Goal: Information Seeking & Learning: Learn about a topic

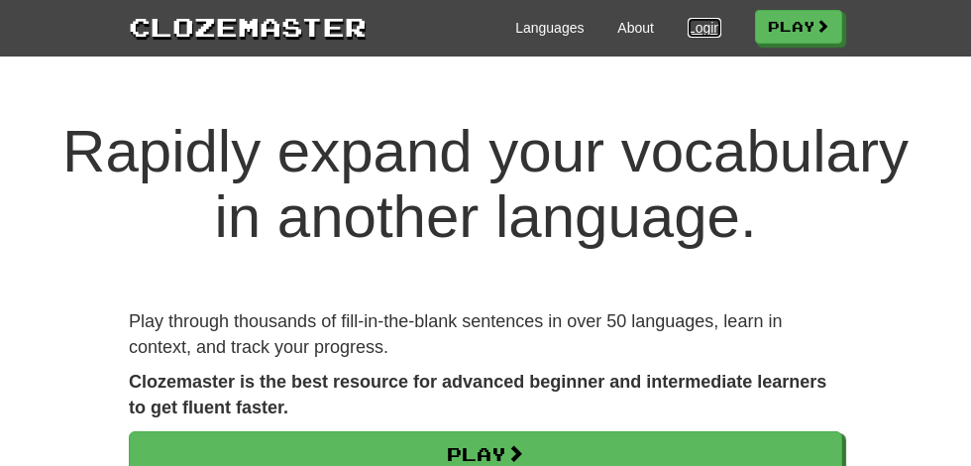
click at [696, 31] on link "Login" at bounding box center [704, 28] width 34 height 20
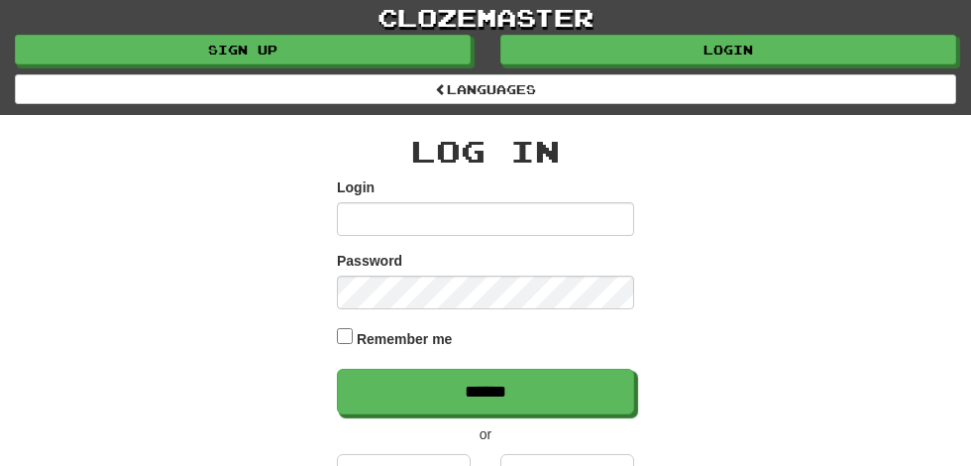
click at [366, 225] on input "Login" at bounding box center [485, 219] width 297 height 34
type input "**********"
click at [337, 368] on input "******" at bounding box center [485, 391] width 297 height 46
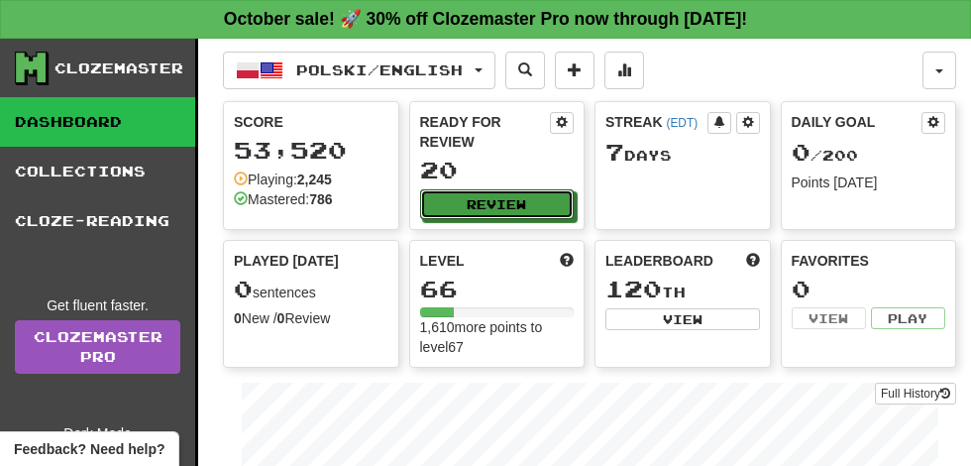
click at [529, 189] on button "Review" at bounding box center [497, 204] width 155 height 30
select select "**"
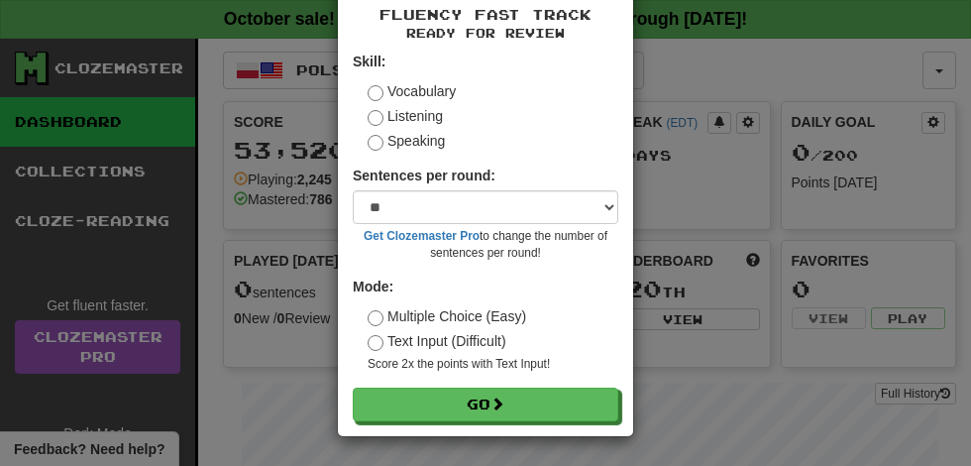
scroll to position [88, 0]
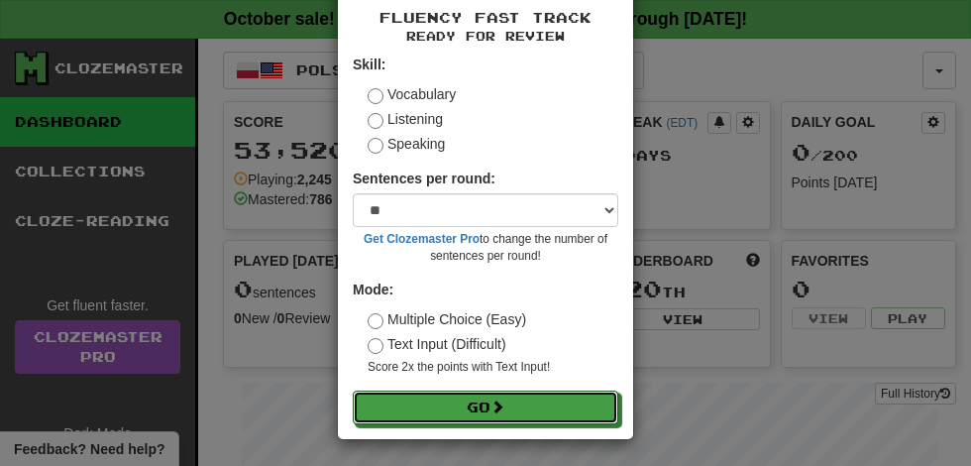
click at [481, 405] on button "Go" at bounding box center [485, 407] width 265 height 34
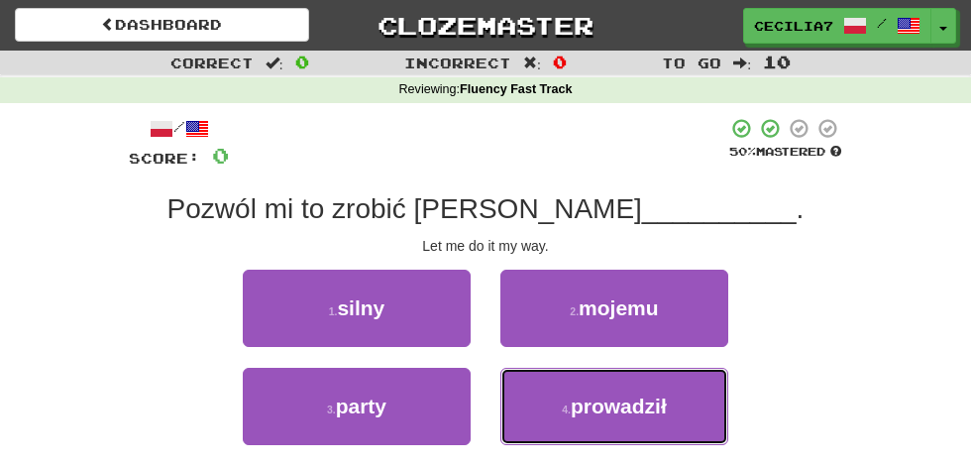
click at [670, 404] on button "4 . prowadził" at bounding box center [614, 405] width 228 height 77
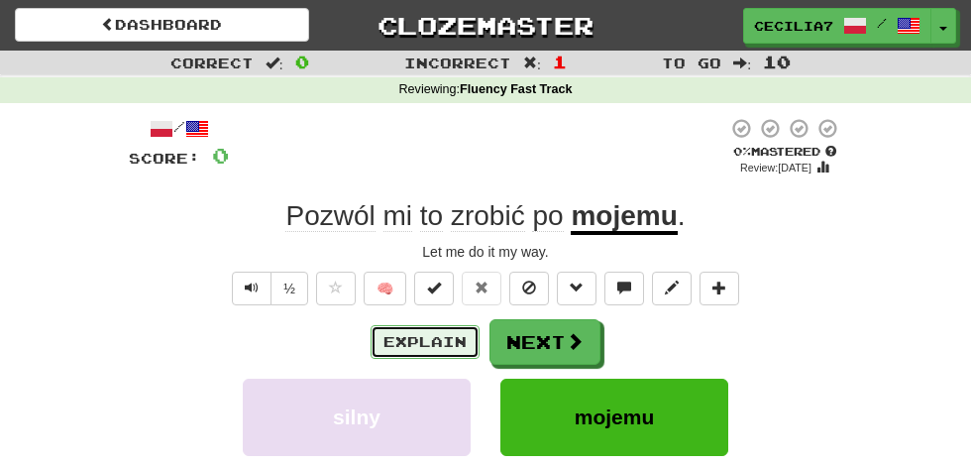
click at [458, 337] on button "Explain" at bounding box center [424, 342] width 109 height 34
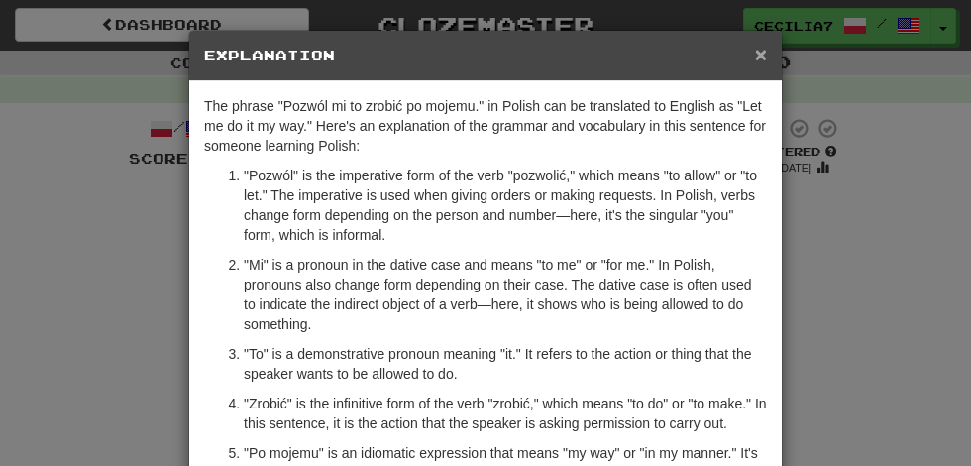
click at [762, 53] on span "×" at bounding box center [761, 54] width 12 height 23
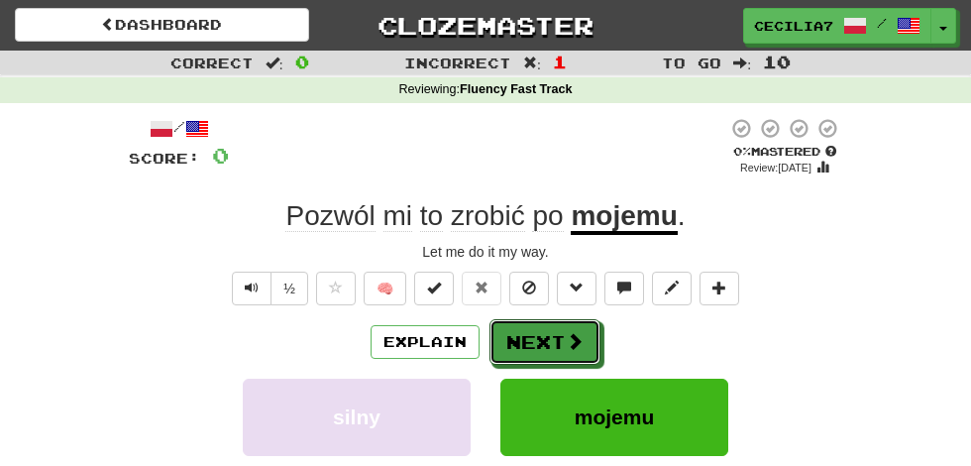
click at [567, 340] on span at bounding box center [575, 341] width 18 height 18
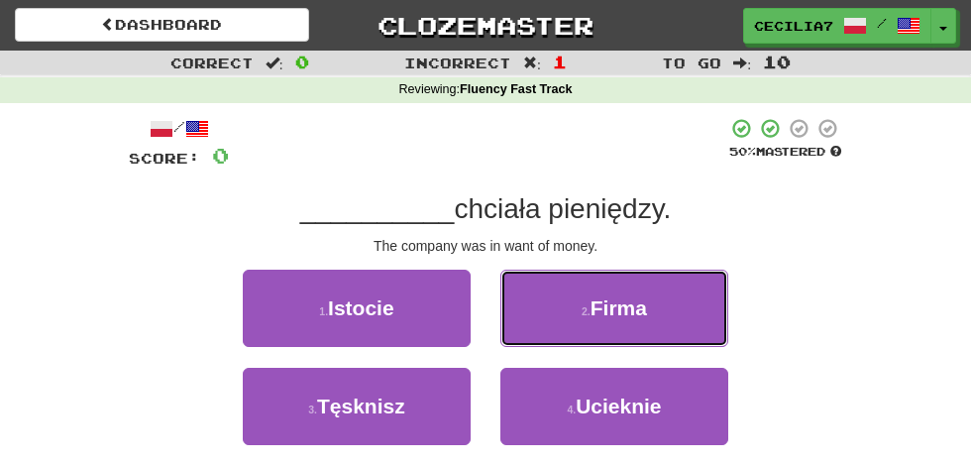
click at [664, 332] on button "2 . Firma" at bounding box center [614, 307] width 228 height 77
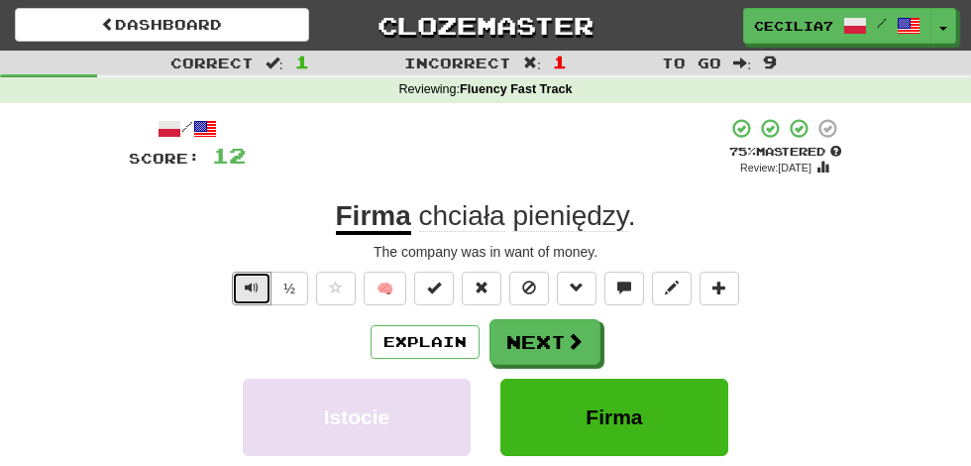
click at [254, 287] on span "Text-to-speech controls" at bounding box center [252, 287] width 14 height 14
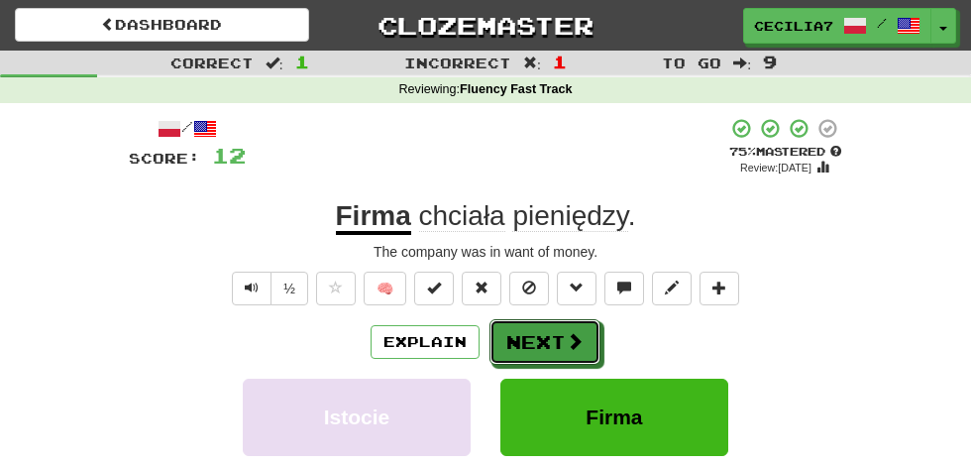
click at [570, 344] on span at bounding box center [575, 341] width 18 height 18
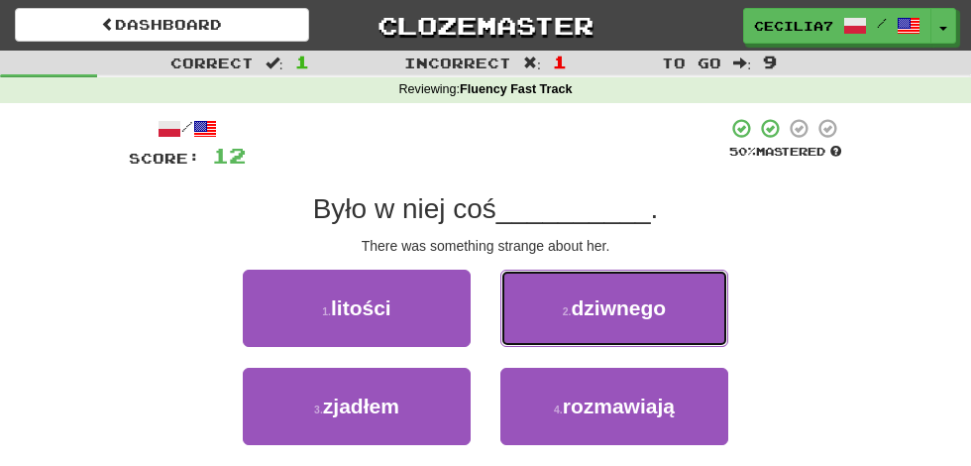
click at [665, 309] on button "2 . dziwnego" at bounding box center [614, 307] width 228 height 77
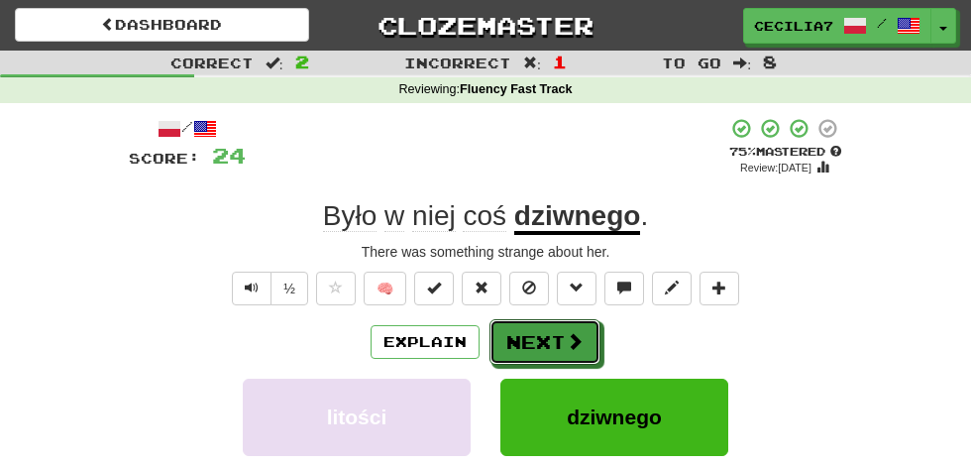
click at [566, 340] on span at bounding box center [575, 341] width 18 height 18
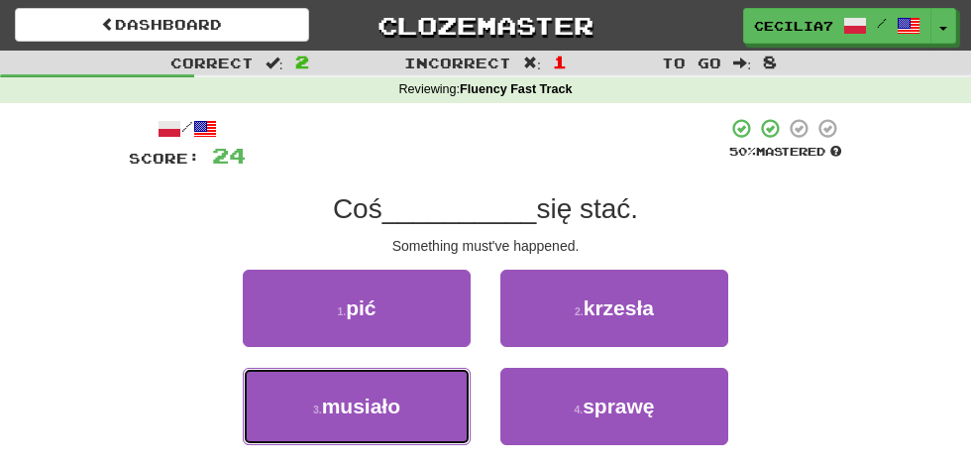
click at [420, 381] on button "3 . musiało" at bounding box center [357, 405] width 228 height 77
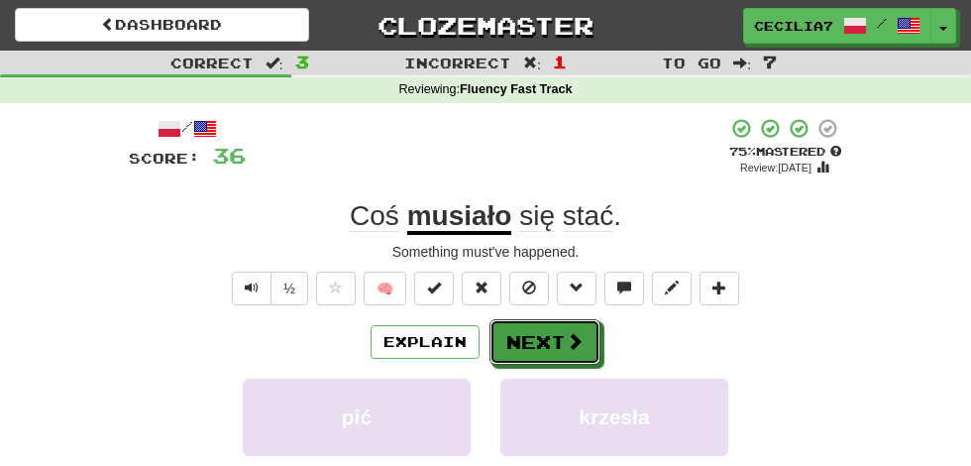
click at [567, 343] on span at bounding box center [575, 341] width 18 height 18
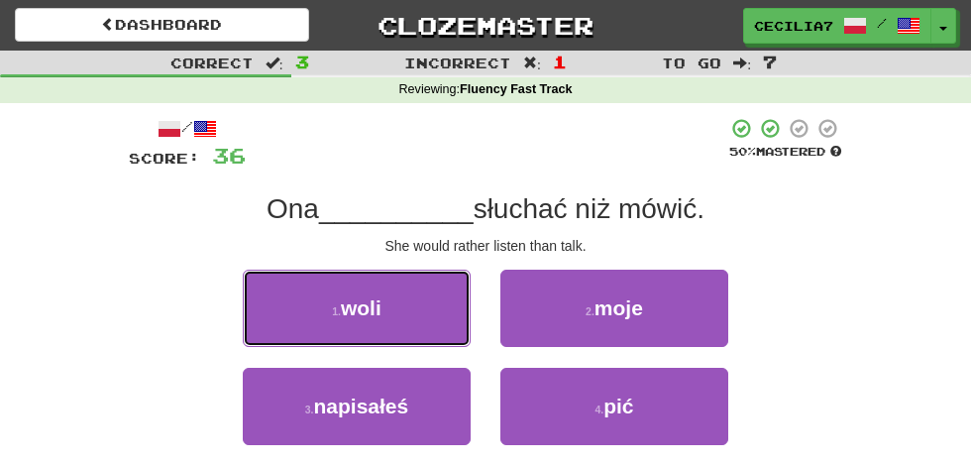
click at [431, 311] on button "1 . woli" at bounding box center [357, 307] width 228 height 77
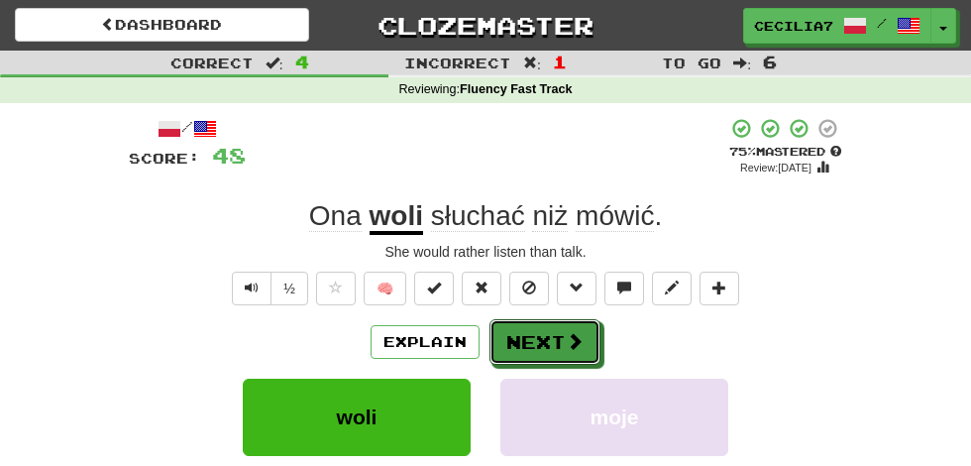
click at [560, 344] on button "Next" at bounding box center [544, 342] width 111 height 46
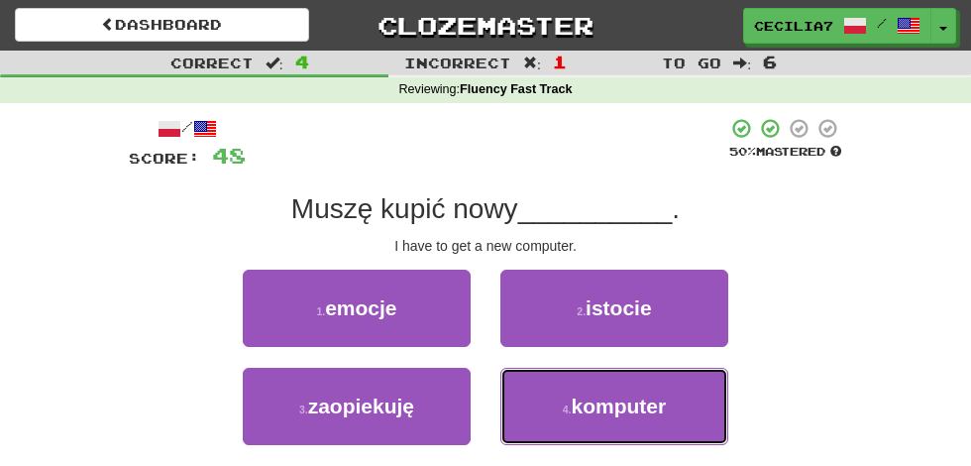
click at [637, 410] on span "komputer" at bounding box center [619, 405] width 95 height 23
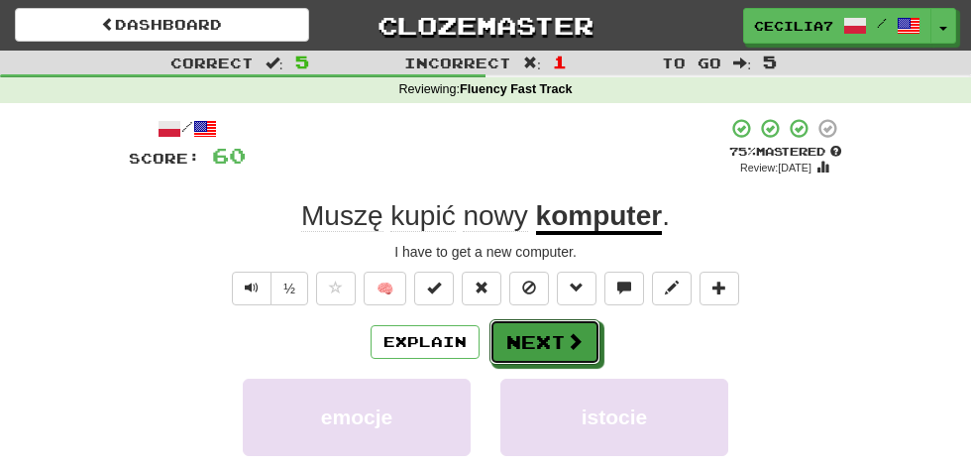
click at [566, 337] on span at bounding box center [575, 341] width 18 height 18
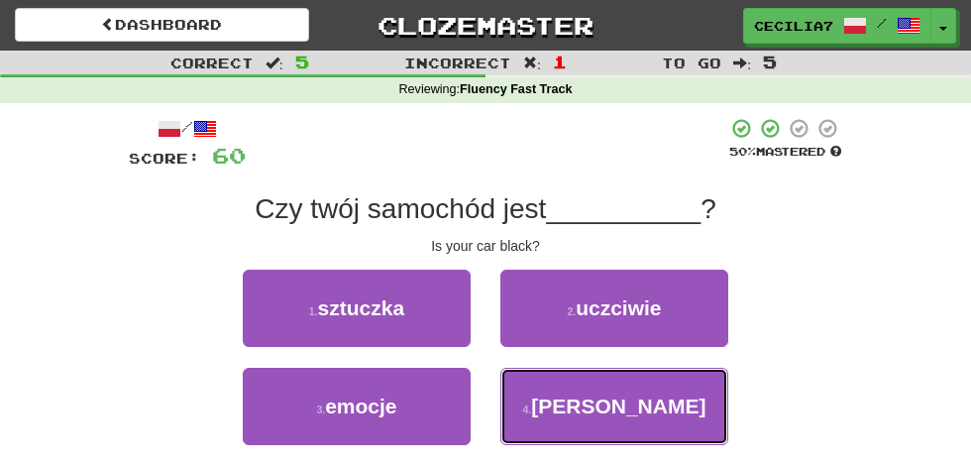
click at [635, 407] on span "czarny" at bounding box center [618, 405] width 174 height 23
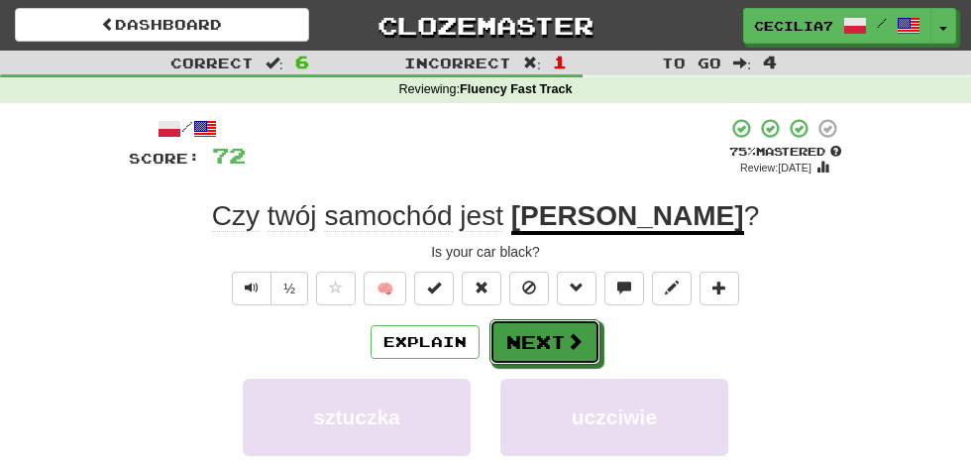
click at [563, 354] on button "Next" at bounding box center [544, 342] width 111 height 46
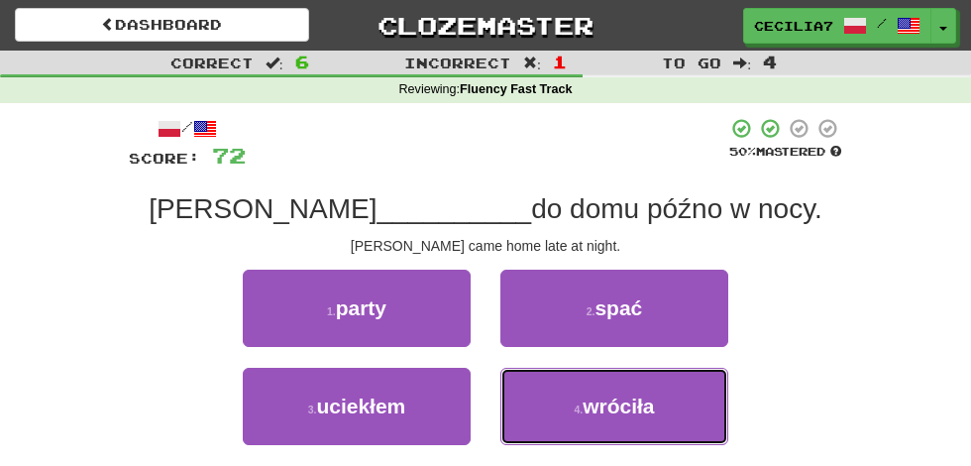
click at [642, 415] on span "wróciła" at bounding box center [617, 405] width 71 height 23
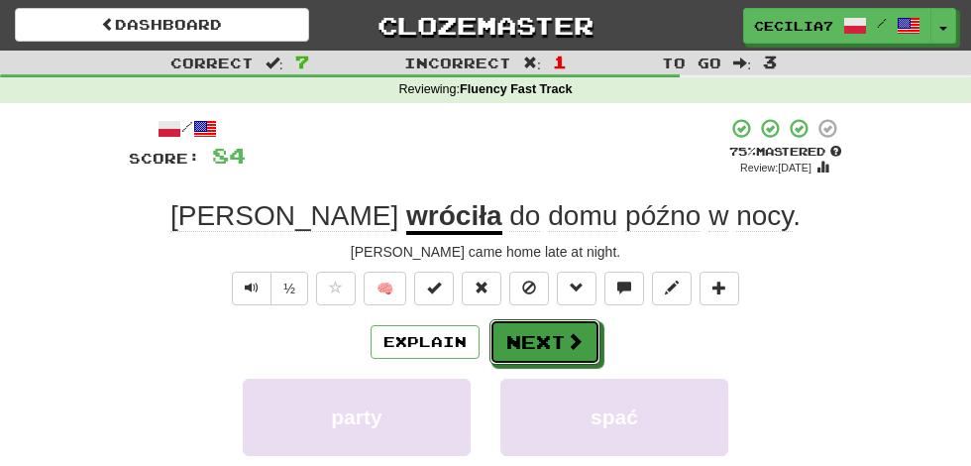
click at [560, 346] on button "Next" at bounding box center [544, 342] width 111 height 46
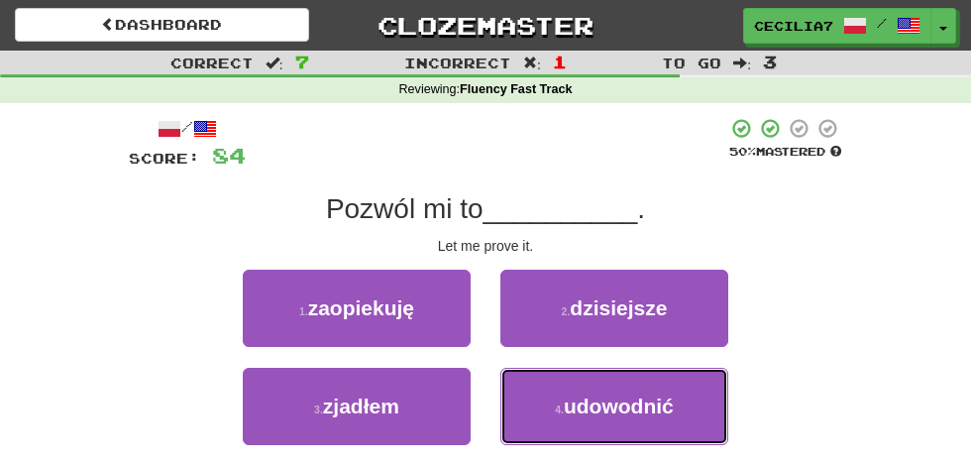
click at [650, 403] on span "udowodnić" at bounding box center [619, 405] width 110 height 23
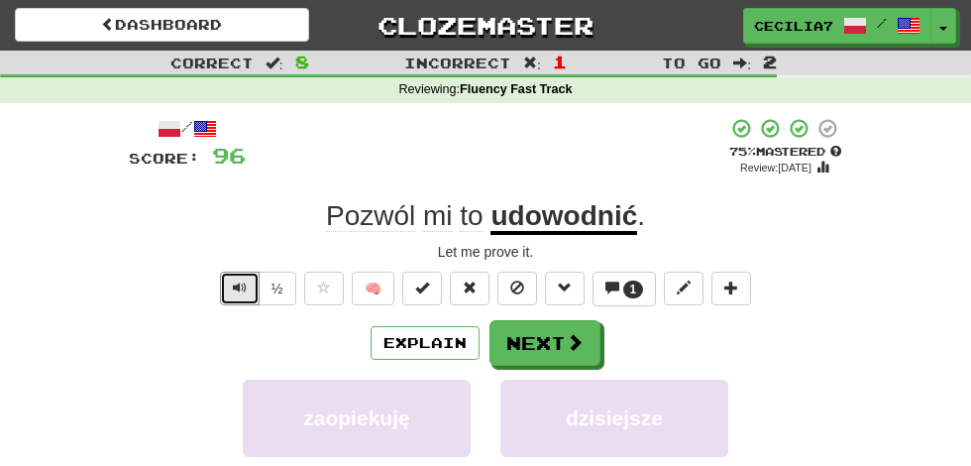
click at [236, 293] on span "Text-to-speech controls" at bounding box center [240, 287] width 14 height 14
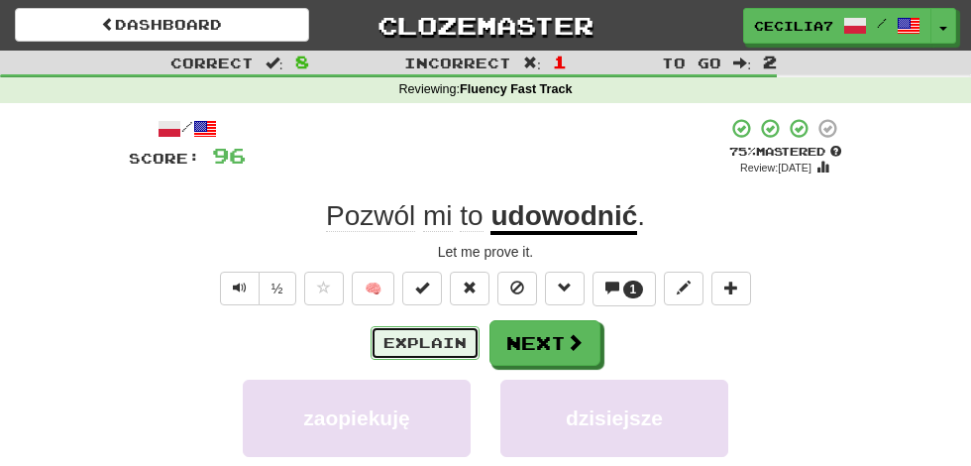
click at [448, 342] on button "Explain" at bounding box center [424, 343] width 109 height 34
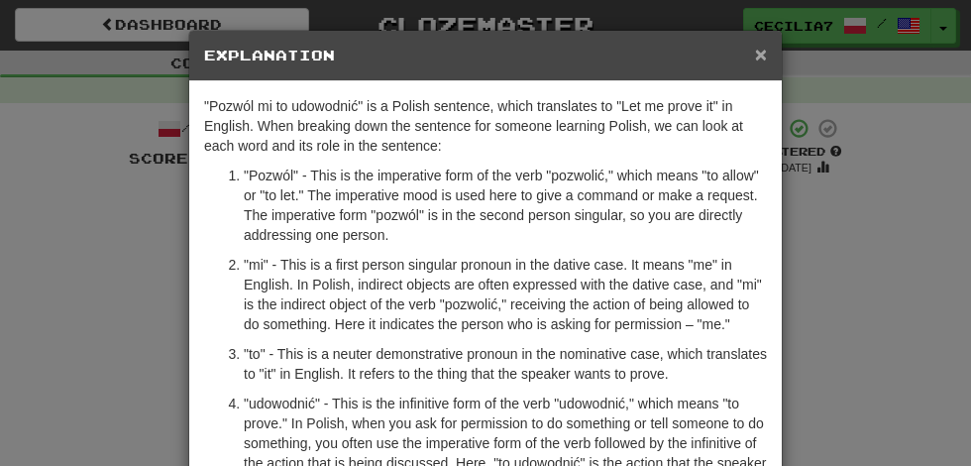
click at [761, 52] on span "×" at bounding box center [761, 54] width 12 height 23
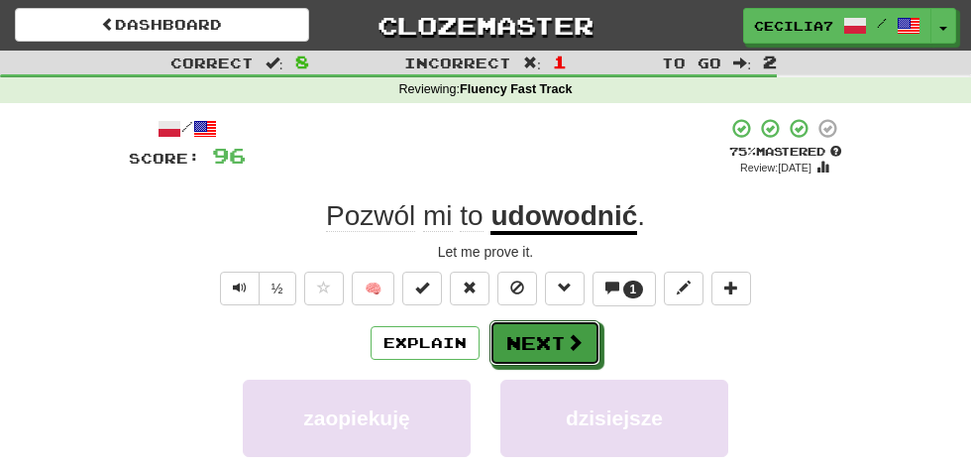
click at [568, 341] on span at bounding box center [575, 342] width 18 height 18
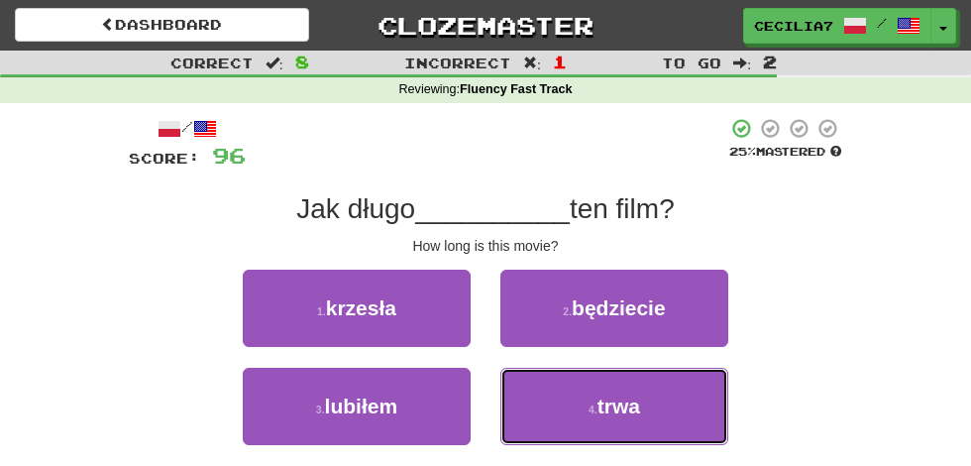
click at [628, 424] on button "4 . trwa" at bounding box center [614, 405] width 228 height 77
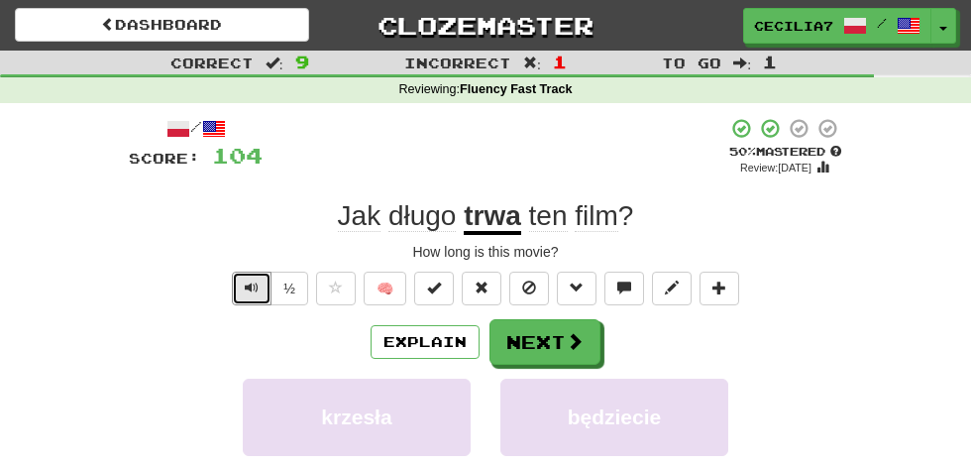
click at [253, 287] on span "Text-to-speech controls" at bounding box center [252, 287] width 14 height 14
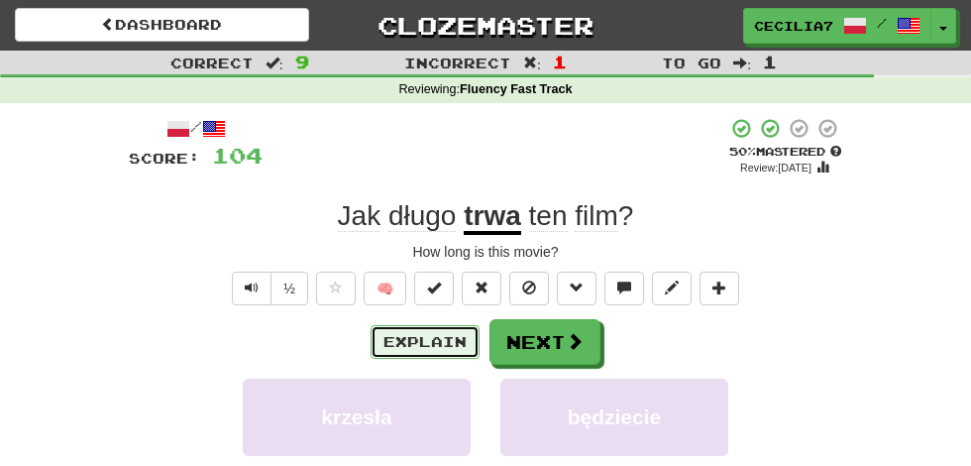
click at [451, 342] on button "Explain" at bounding box center [424, 342] width 109 height 34
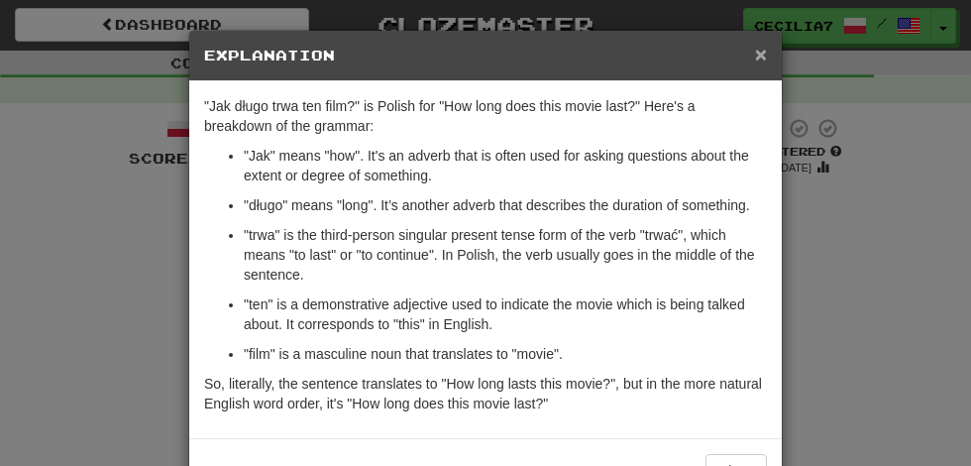
click at [765, 52] on span "×" at bounding box center [761, 54] width 12 height 23
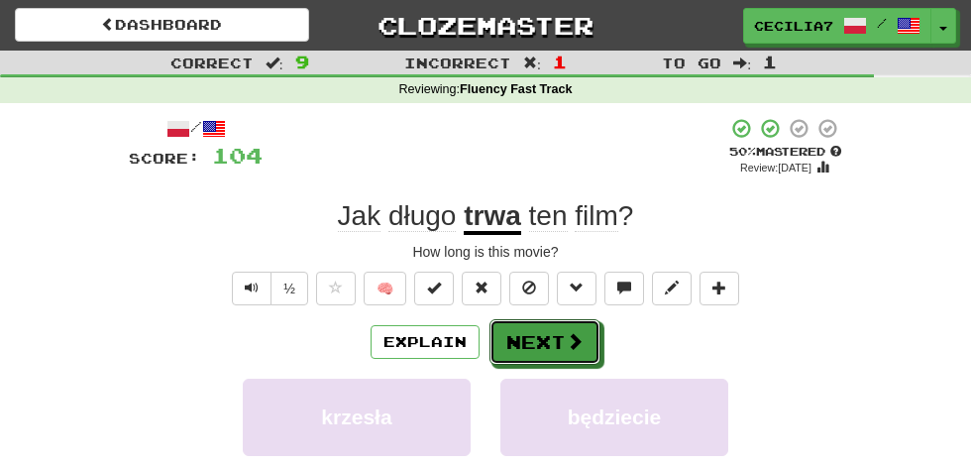
click at [566, 342] on span at bounding box center [575, 341] width 18 height 18
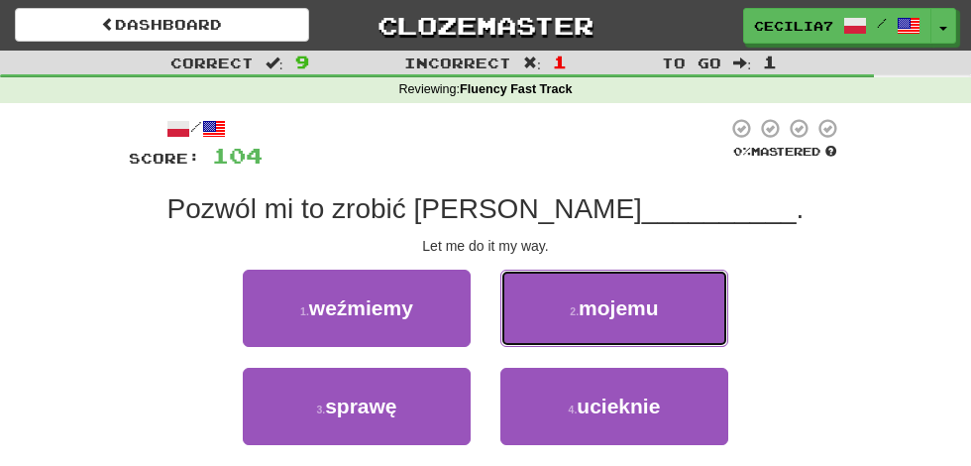
click at [656, 315] on span "mojemu" at bounding box center [618, 307] width 80 height 23
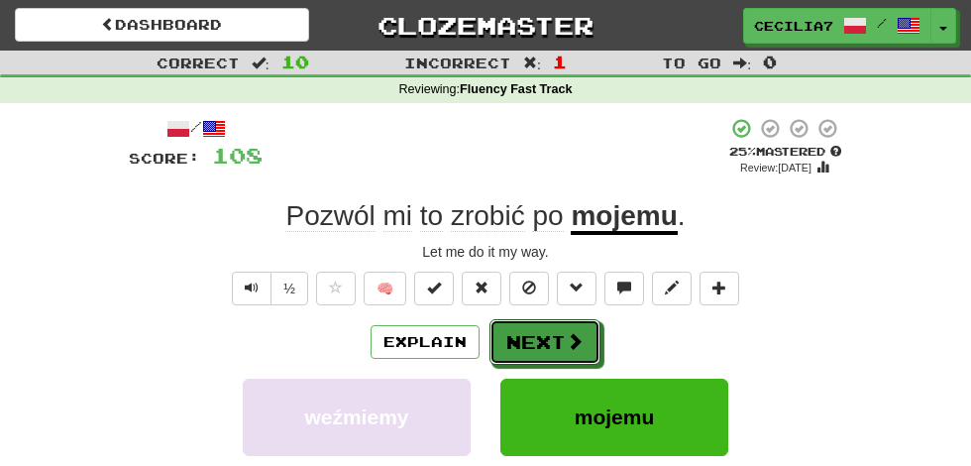
click at [573, 341] on span at bounding box center [575, 341] width 18 height 18
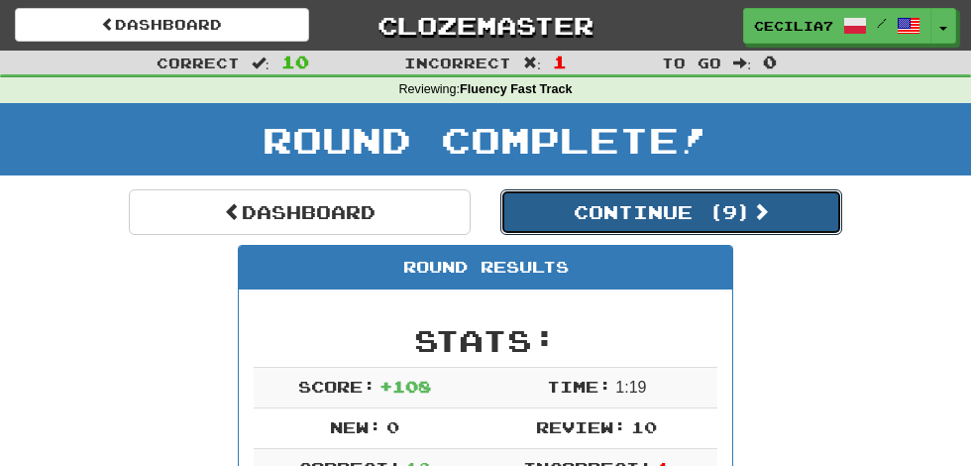
click at [689, 212] on button "Continue ( 9 )" at bounding box center [671, 212] width 342 height 46
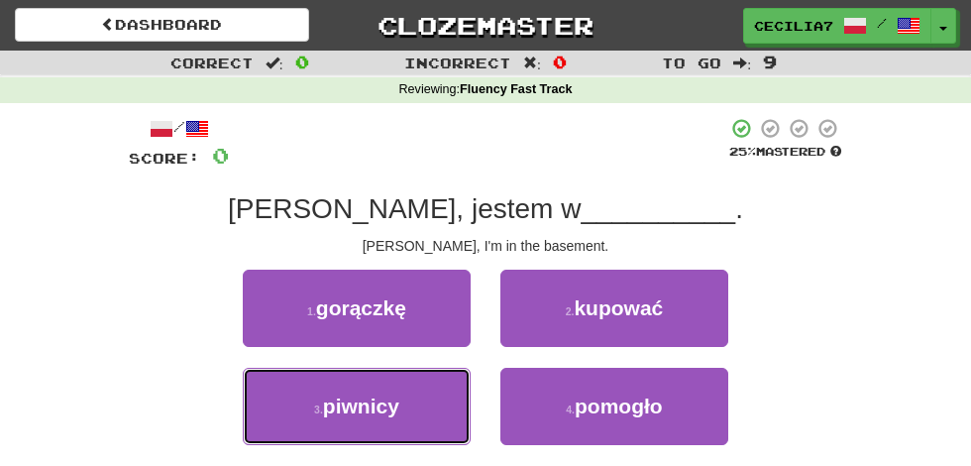
click at [428, 398] on button "3 . piwnicy" at bounding box center [357, 405] width 228 height 77
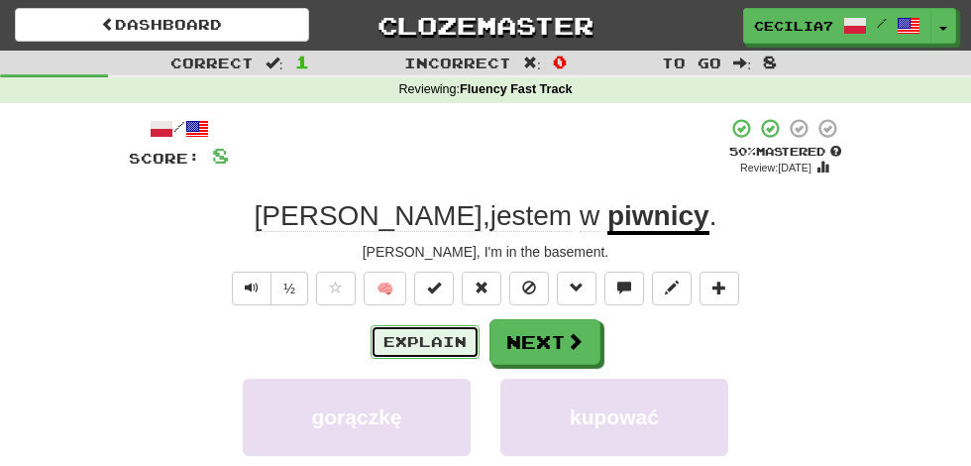
click at [462, 332] on button "Explain" at bounding box center [424, 342] width 109 height 34
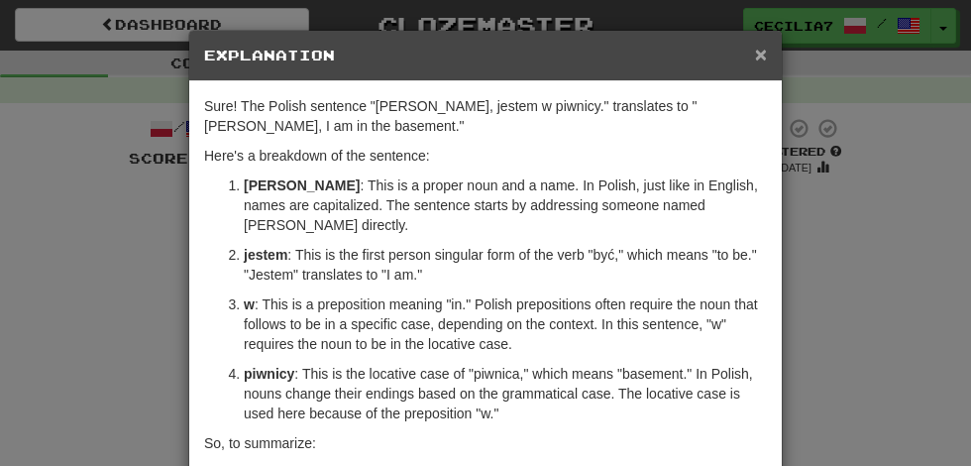
click at [761, 52] on span "×" at bounding box center [761, 54] width 12 height 23
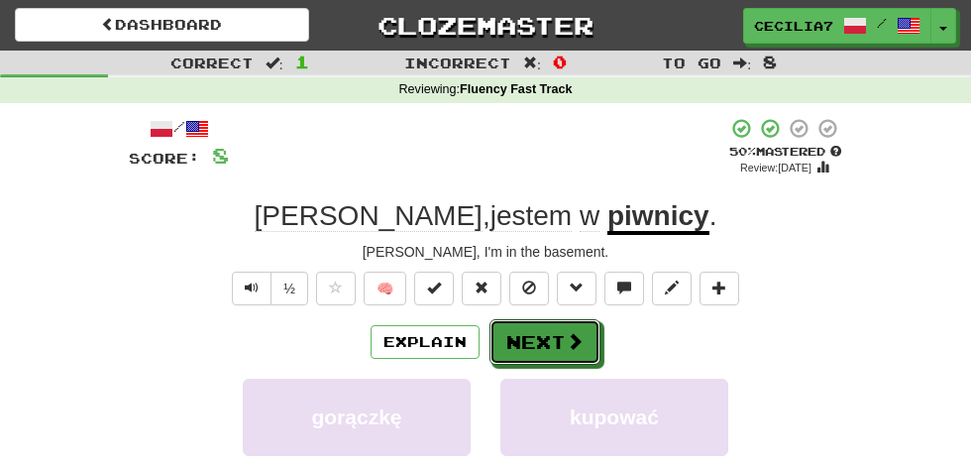
click at [559, 340] on button "Next" at bounding box center [544, 342] width 111 height 46
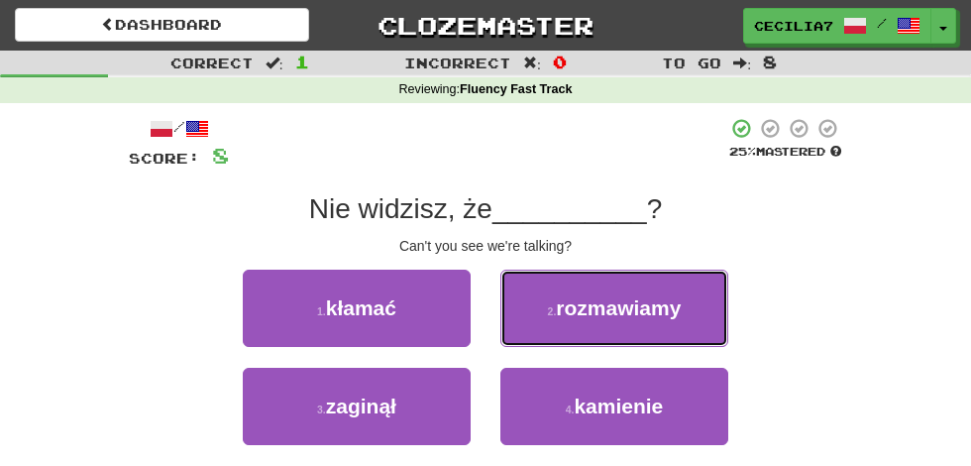
click at [680, 307] on button "2 . rozmawiamy" at bounding box center [614, 307] width 228 height 77
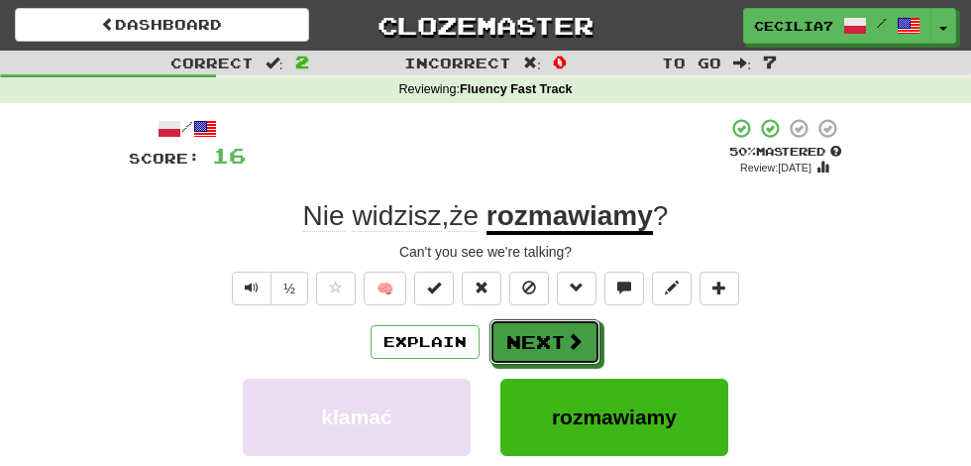
click at [573, 341] on span at bounding box center [575, 341] width 18 height 18
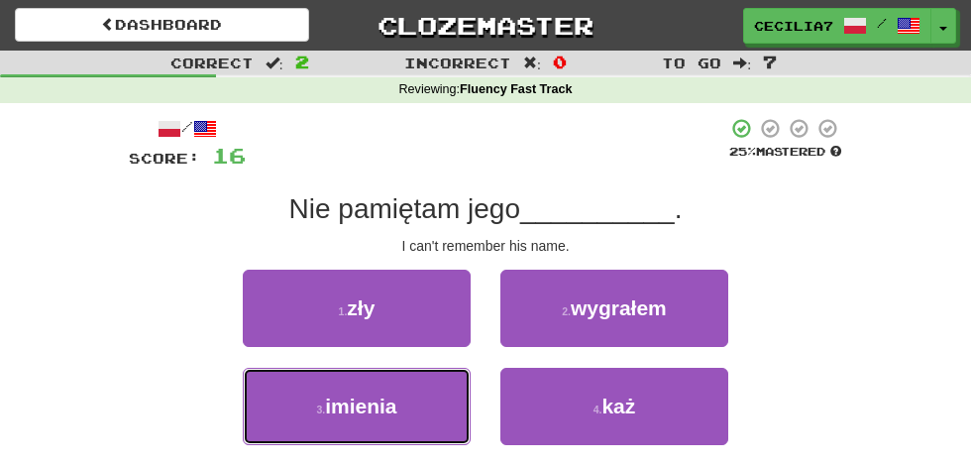
click at [414, 413] on button "3 . imienia" at bounding box center [357, 405] width 228 height 77
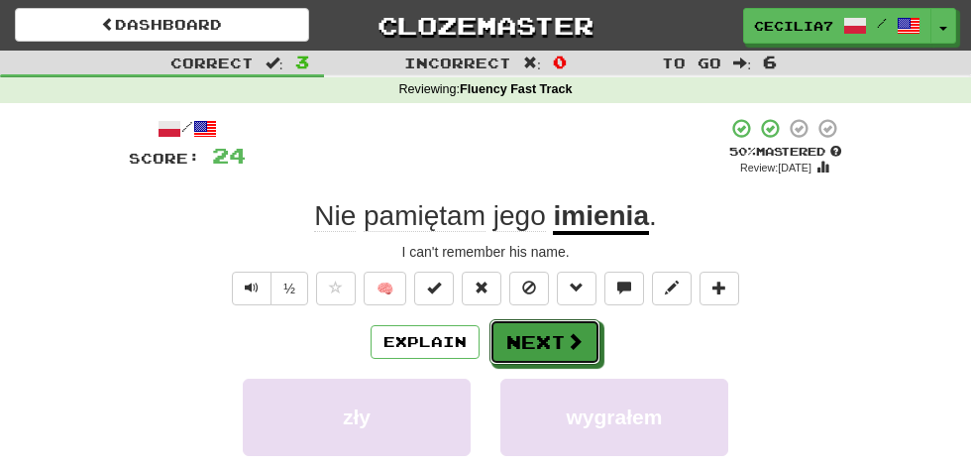
click at [574, 337] on span at bounding box center [575, 341] width 18 height 18
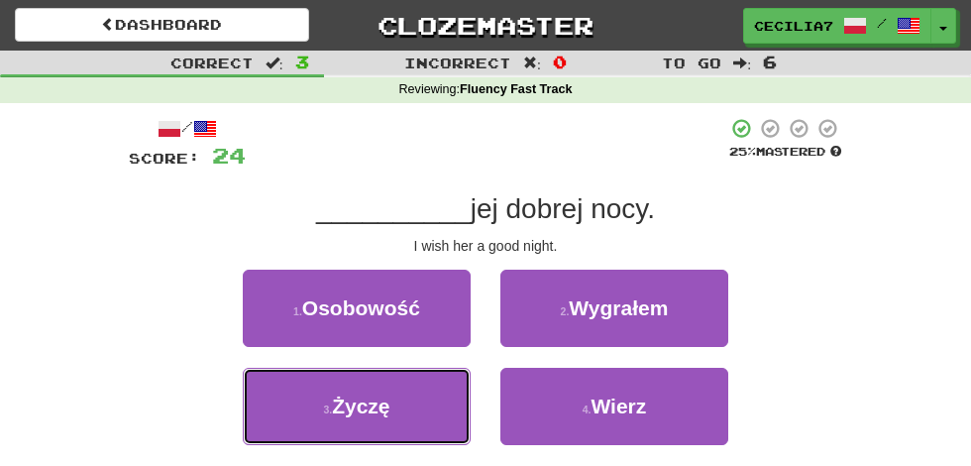
click at [408, 403] on button "3 . Życzę" at bounding box center [357, 405] width 228 height 77
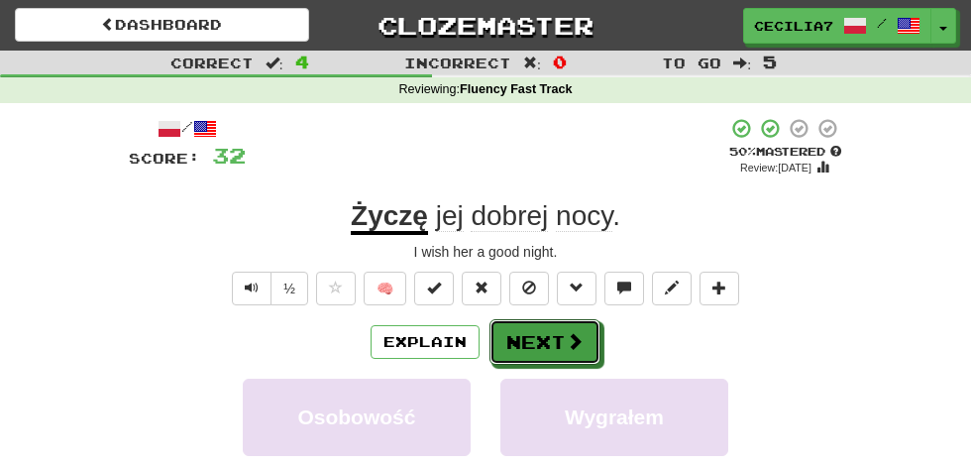
click at [555, 332] on button "Next" at bounding box center [544, 342] width 111 height 46
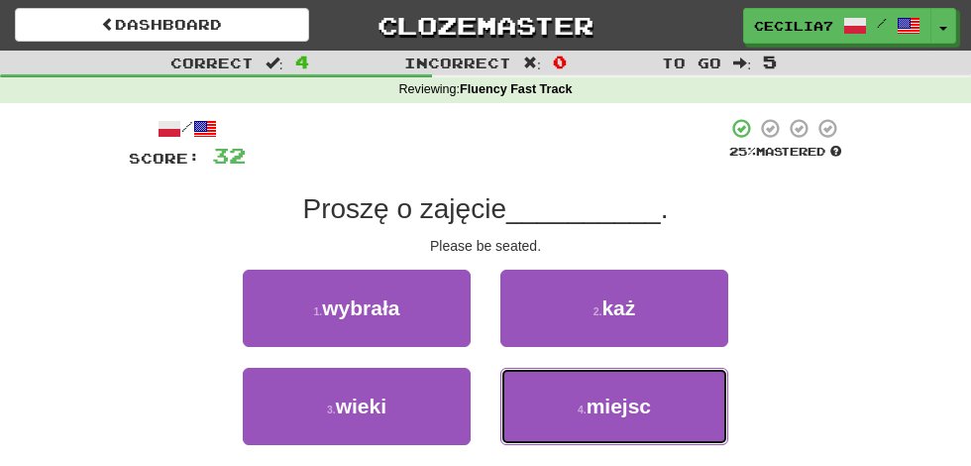
click at [664, 394] on button "4 . miejsc" at bounding box center [614, 405] width 228 height 77
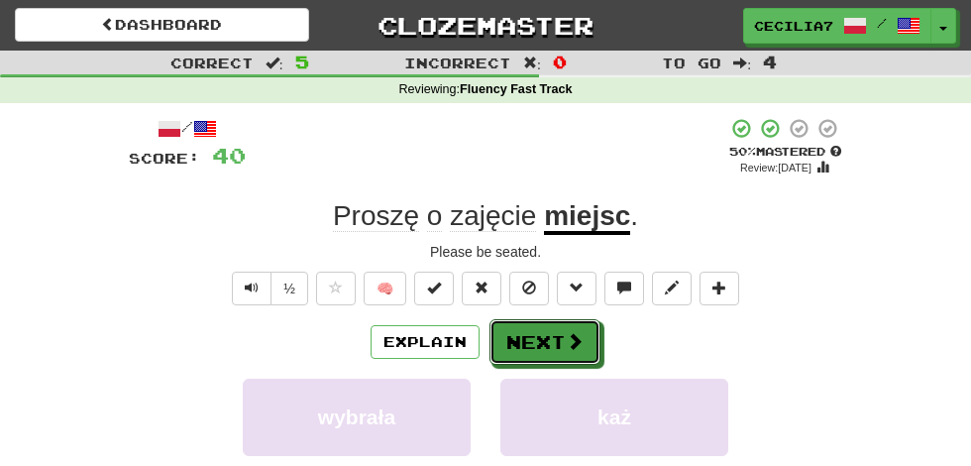
click at [573, 341] on span at bounding box center [575, 341] width 18 height 18
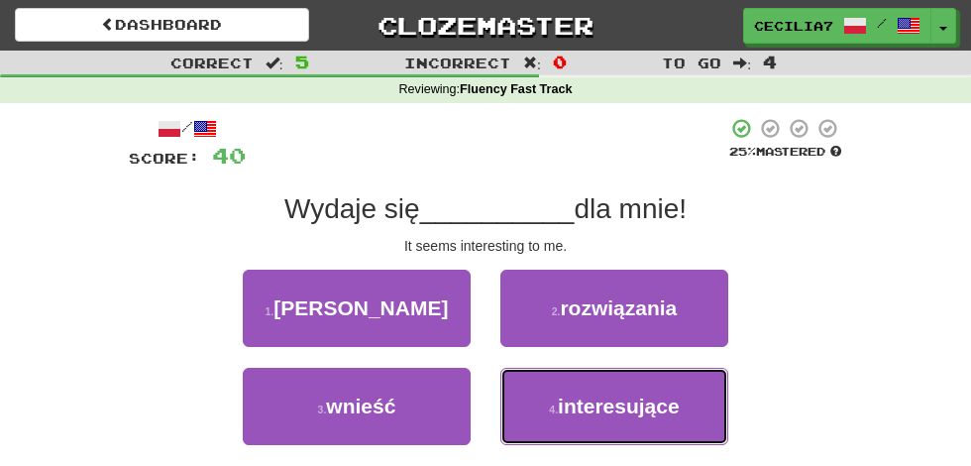
click at [665, 409] on span "interesujące" at bounding box center [619, 405] width 122 height 23
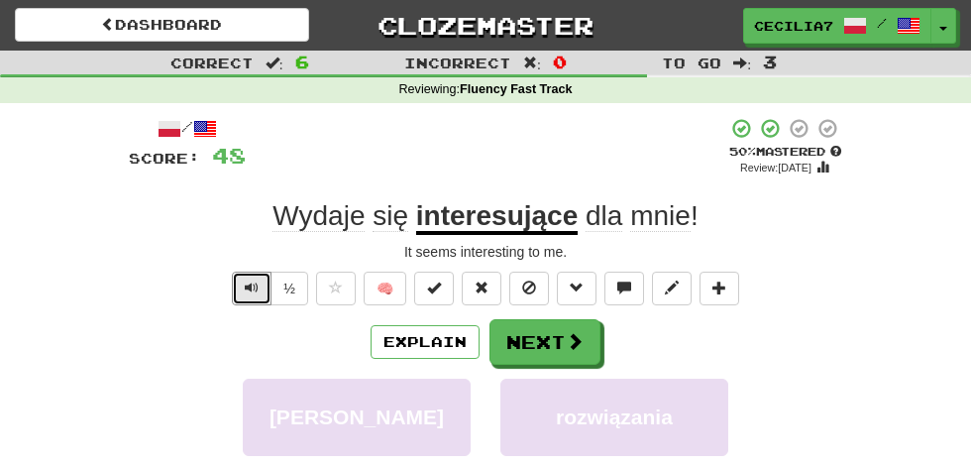
click at [253, 287] on span "Text-to-speech controls" at bounding box center [252, 287] width 14 height 14
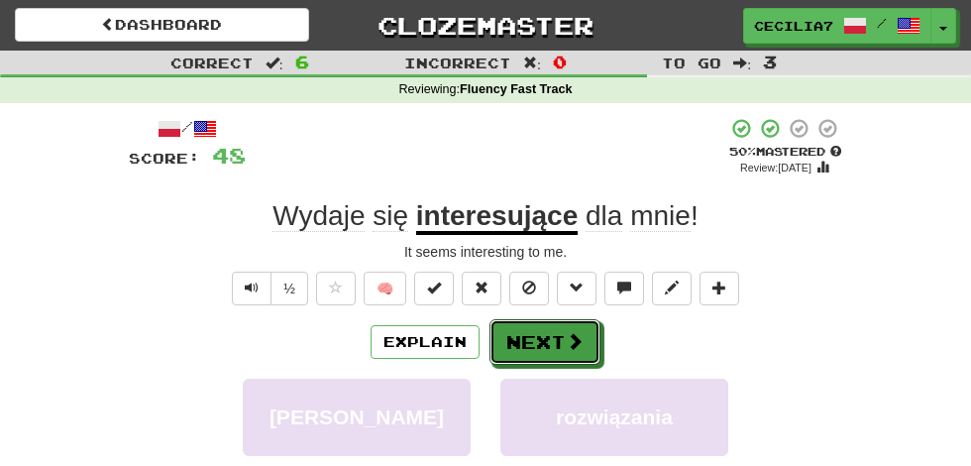
click at [571, 346] on span at bounding box center [575, 341] width 18 height 18
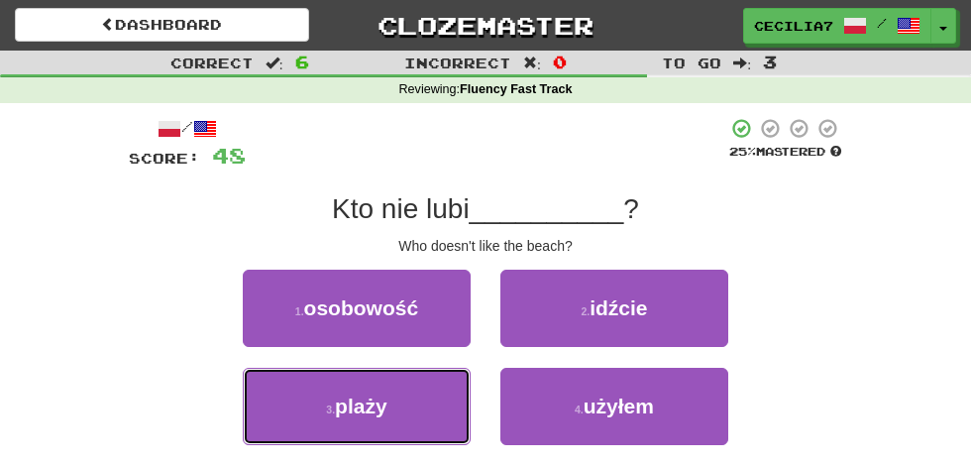
click at [415, 400] on button "3 . plaży" at bounding box center [357, 405] width 228 height 77
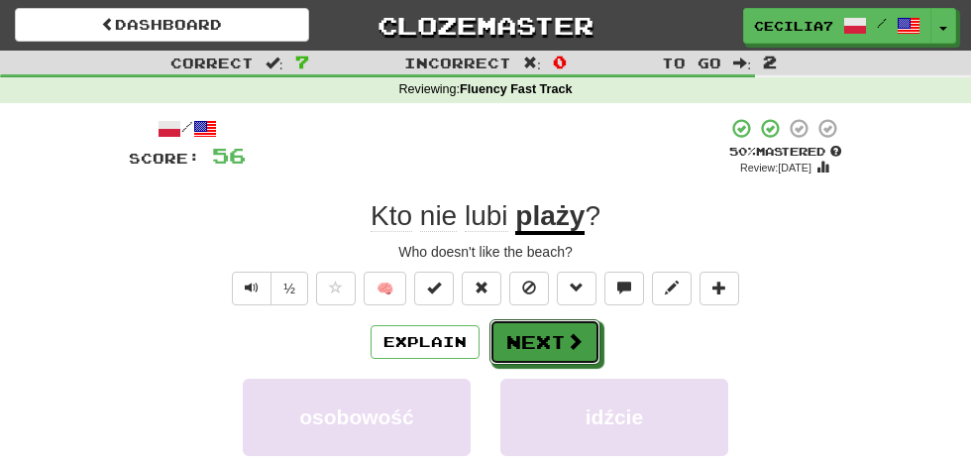
click at [563, 338] on button "Next" at bounding box center [544, 342] width 111 height 46
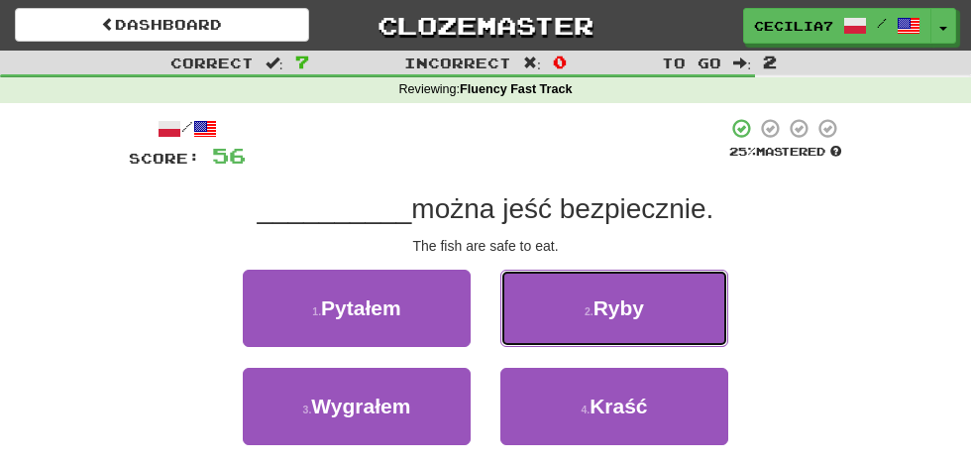
click at [667, 319] on button "2 . Ryby" at bounding box center [614, 307] width 228 height 77
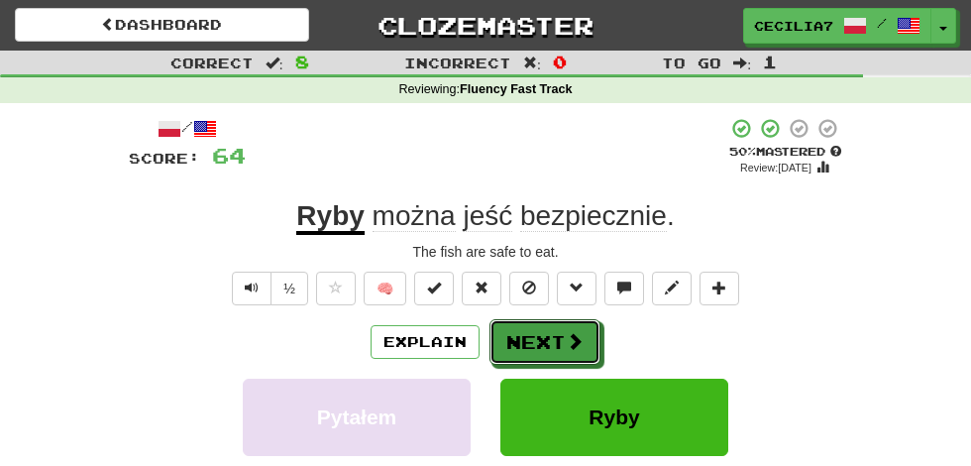
click at [547, 351] on button "Next" at bounding box center [544, 342] width 111 height 46
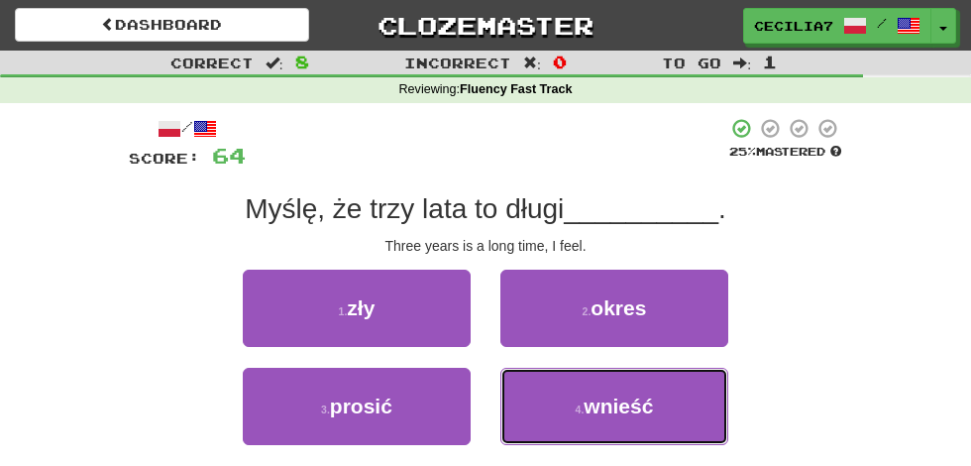
click at [622, 400] on span "wnieść" at bounding box center [617, 405] width 69 height 23
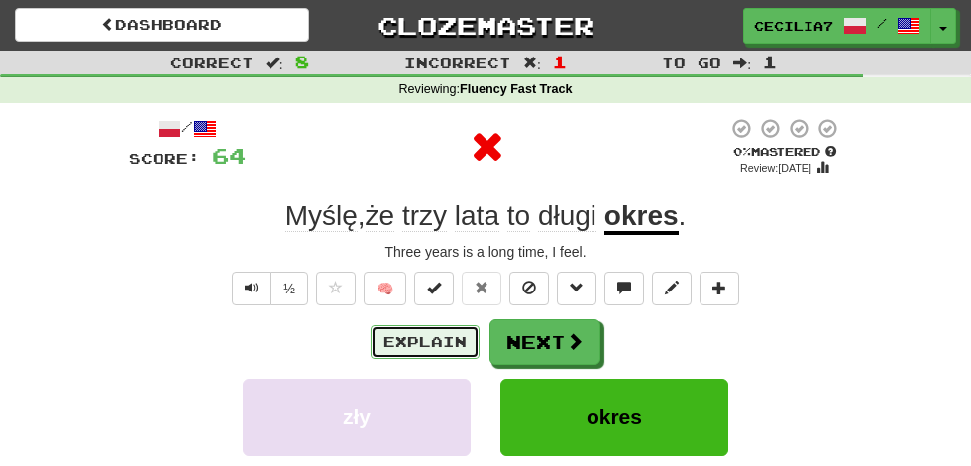
click at [460, 335] on button "Explain" at bounding box center [424, 342] width 109 height 34
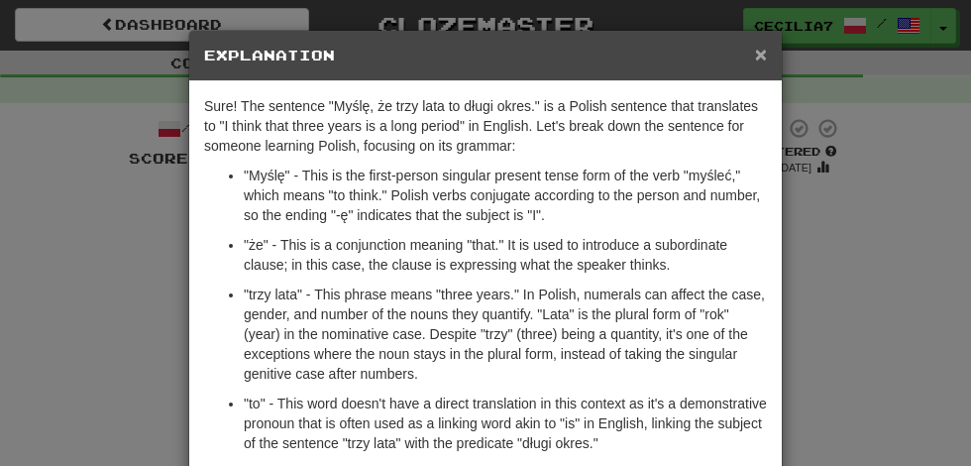
click at [764, 59] on span "×" at bounding box center [761, 54] width 12 height 23
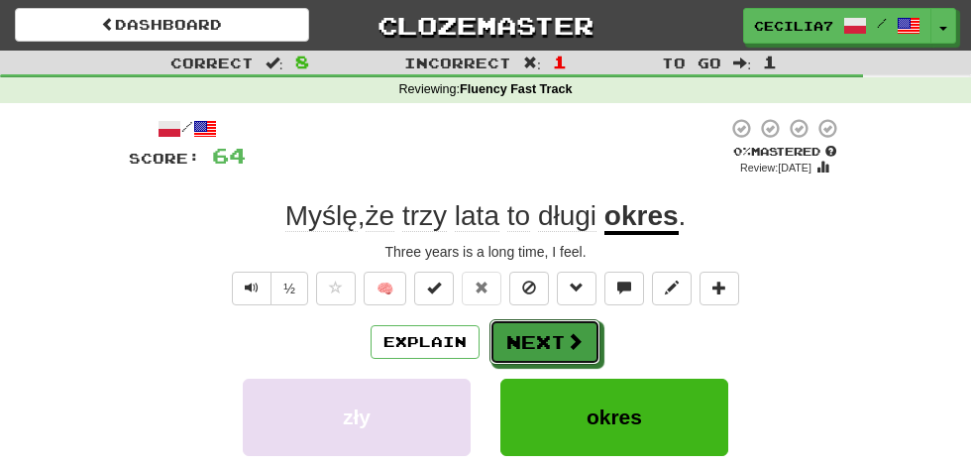
click at [553, 343] on button "Next" at bounding box center [544, 342] width 111 height 46
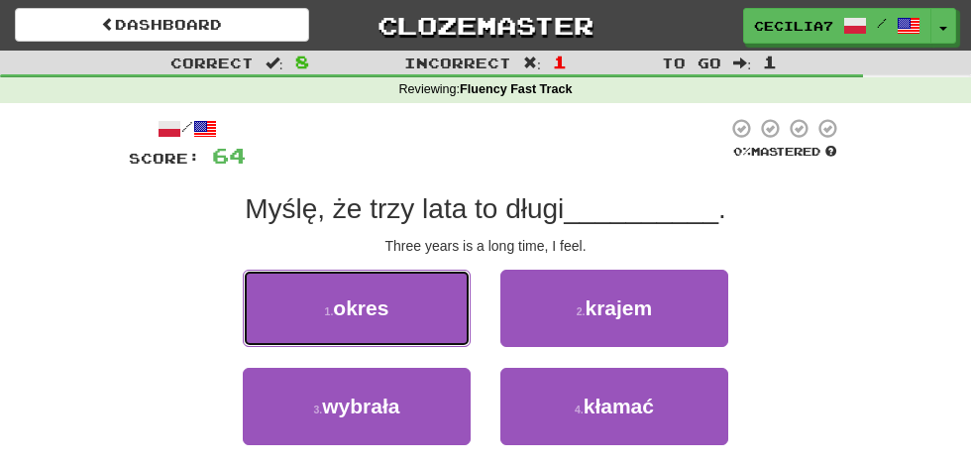
click at [411, 312] on button "1 . okres" at bounding box center [357, 307] width 228 height 77
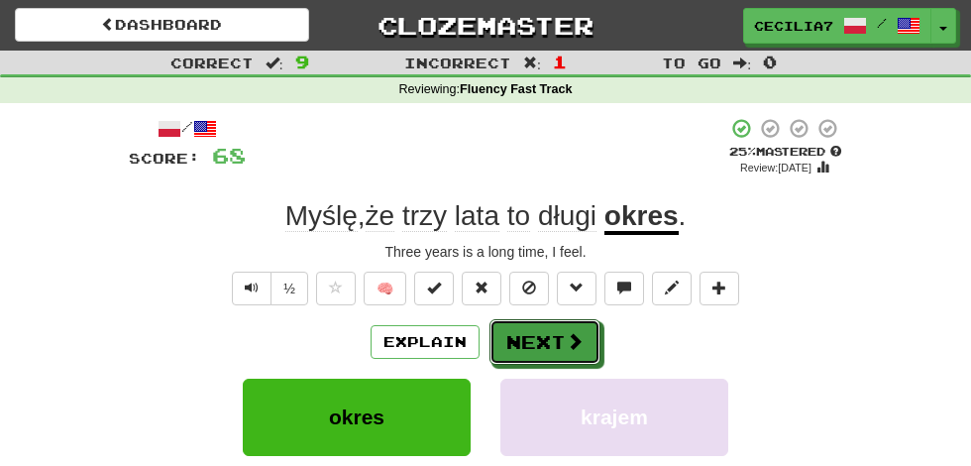
click at [570, 334] on span at bounding box center [575, 341] width 18 height 18
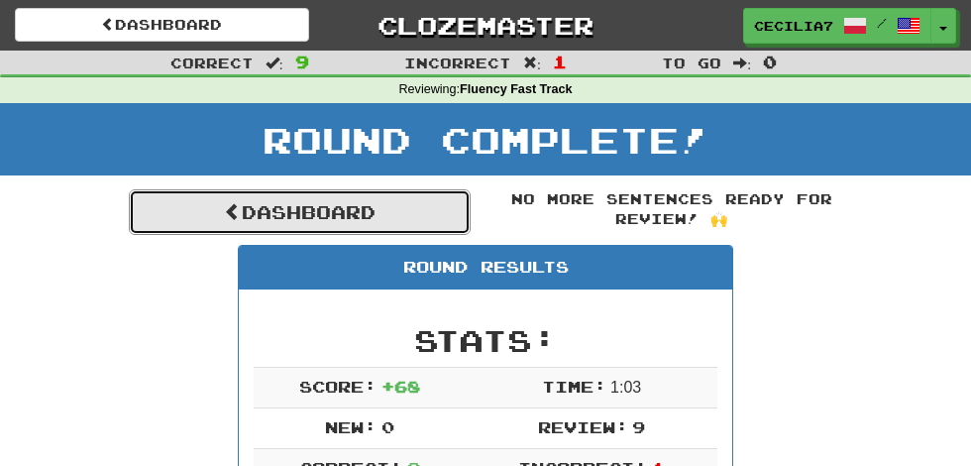
click at [394, 209] on link "Dashboard" at bounding box center [300, 212] width 342 height 46
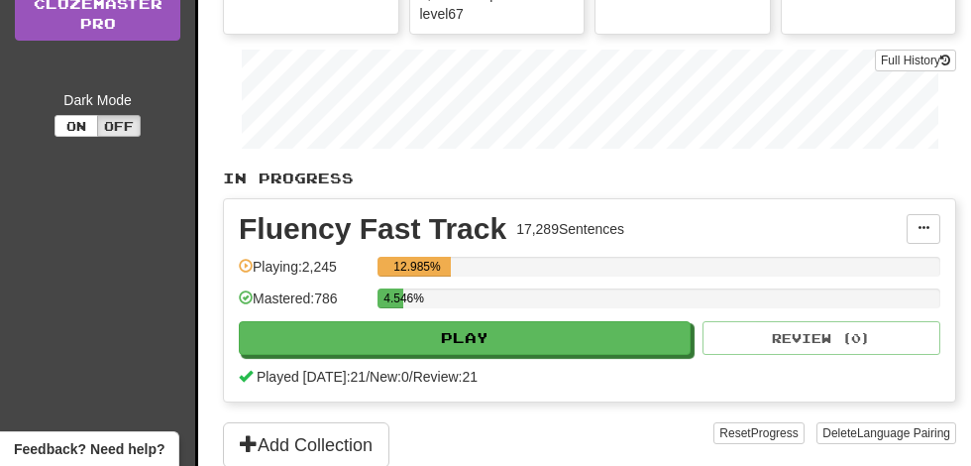
scroll to position [347, 0]
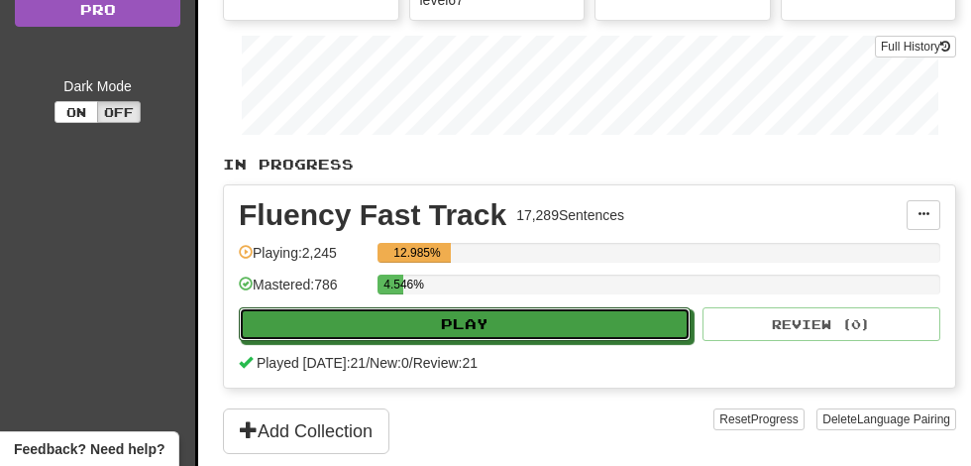
click at [562, 325] on button "Play" at bounding box center [465, 324] width 452 height 34
select select "**"
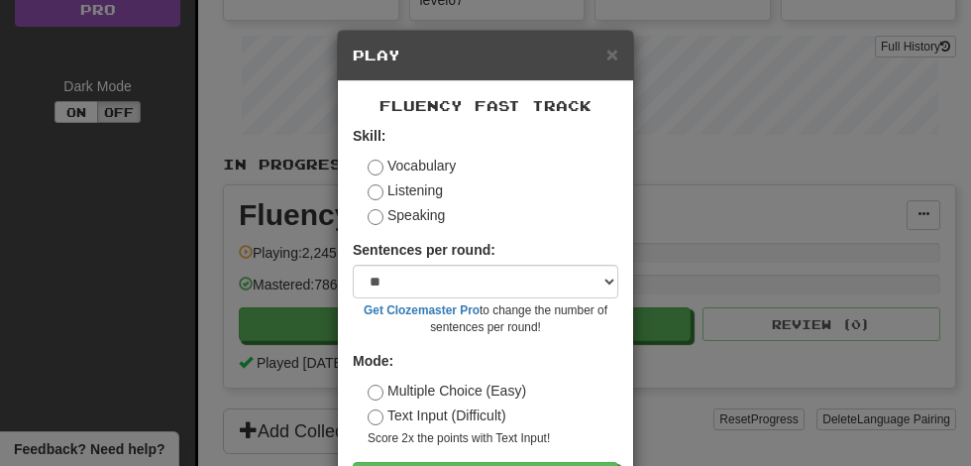
scroll to position [74, 0]
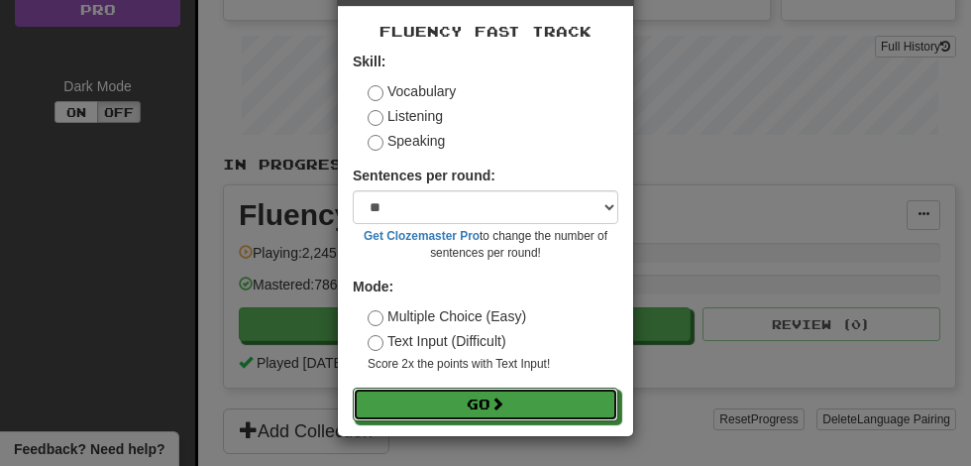
click at [502, 403] on span at bounding box center [497, 403] width 14 height 14
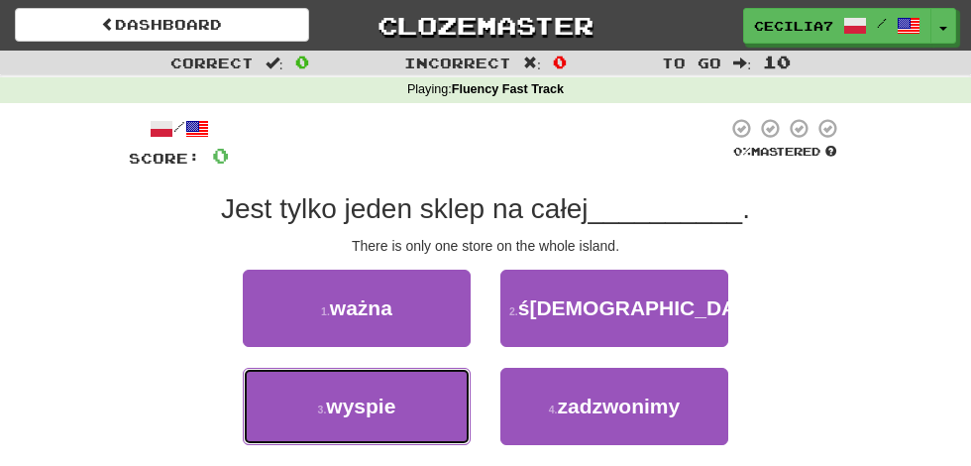
click at [420, 393] on button "3 . wyspie" at bounding box center [357, 405] width 228 height 77
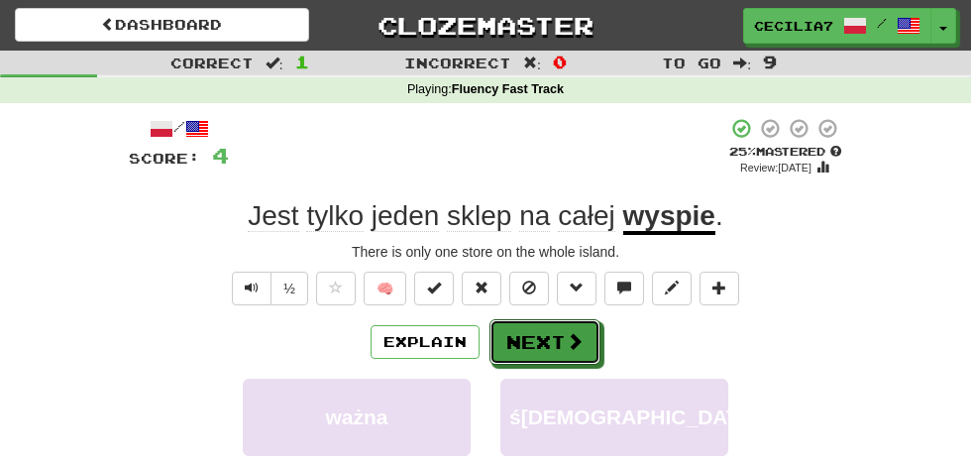
click at [557, 353] on button "Next" at bounding box center [544, 342] width 111 height 46
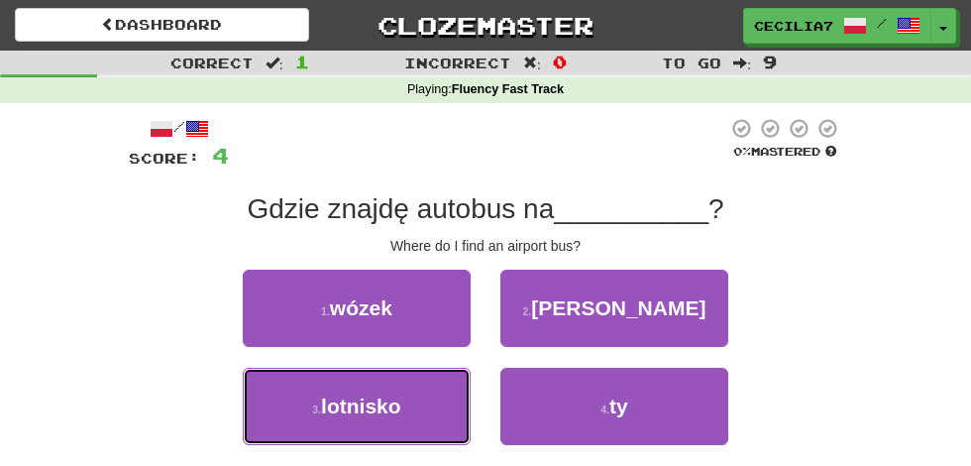
click at [406, 397] on button "3 . lotnisko" at bounding box center [357, 405] width 228 height 77
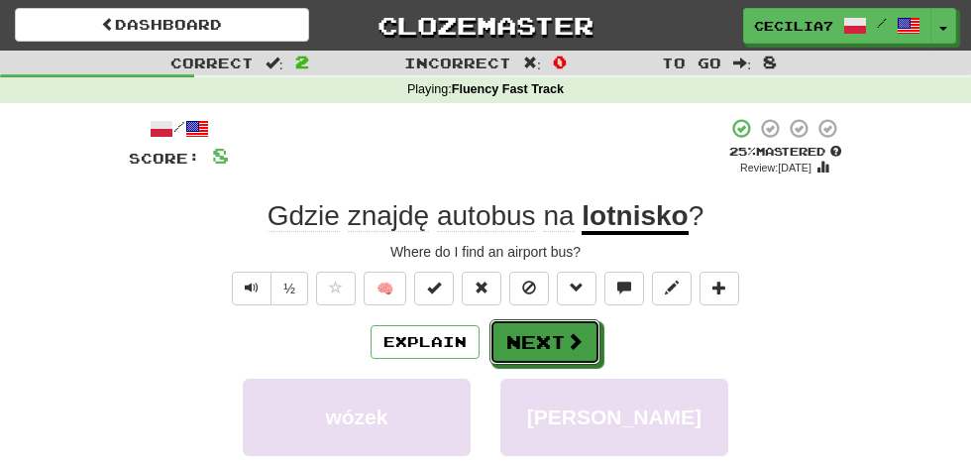
click at [566, 343] on span at bounding box center [575, 341] width 18 height 18
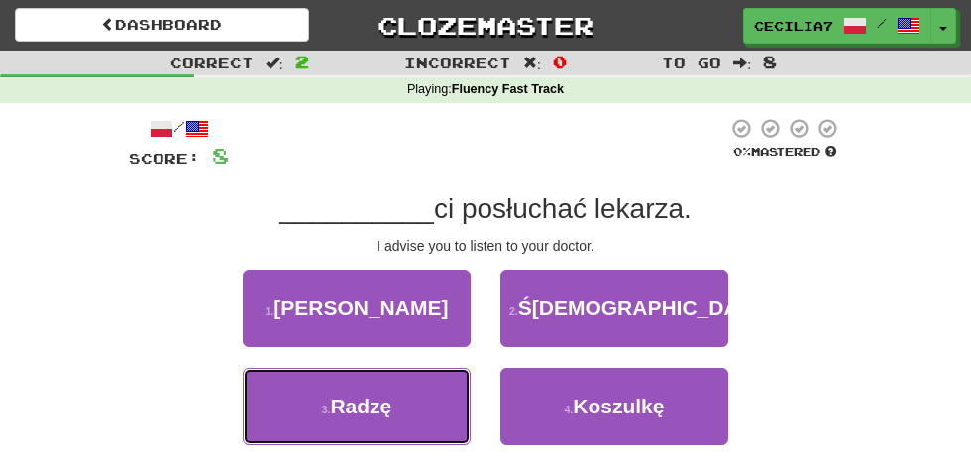
click at [403, 409] on button "3 . Radzę" at bounding box center [357, 405] width 228 height 77
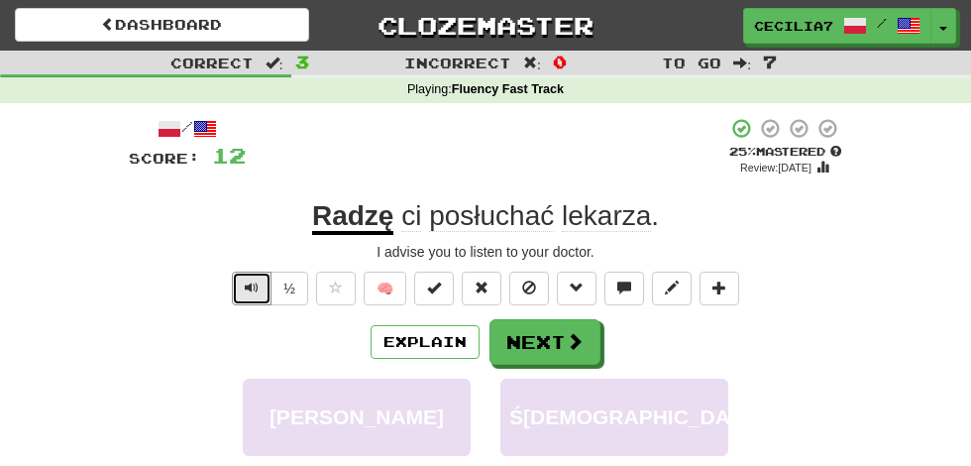
click at [251, 293] on span "Text-to-speech controls" at bounding box center [252, 287] width 14 height 14
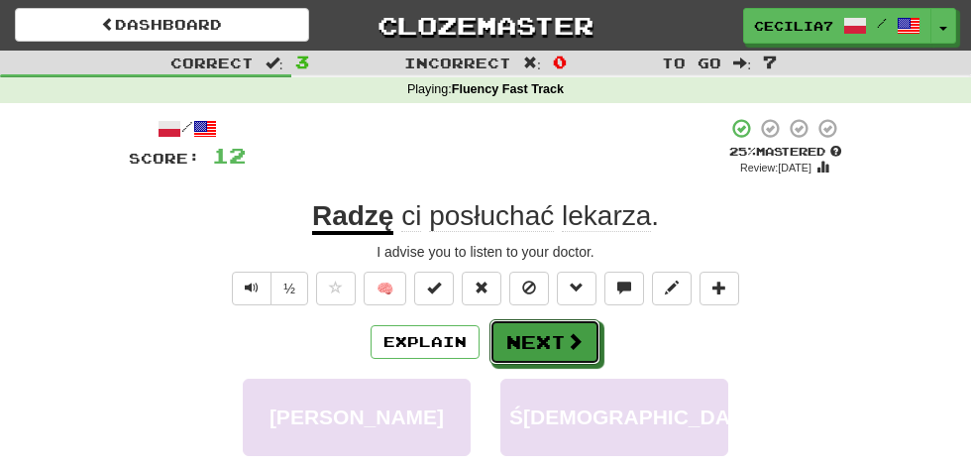
click at [559, 344] on button "Next" at bounding box center [544, 342] width 111 height 46
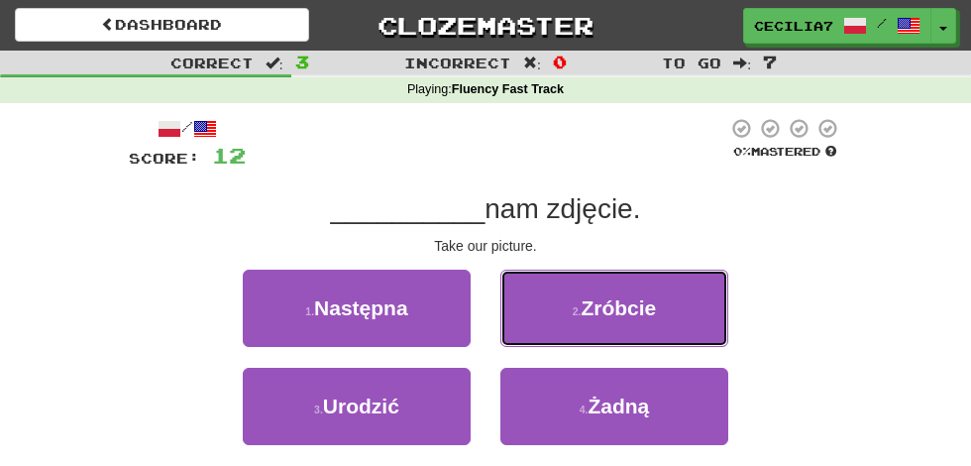
click at [642, 311] on span "Zróbcie" at bounding box center [617, 307] width 75 height 23
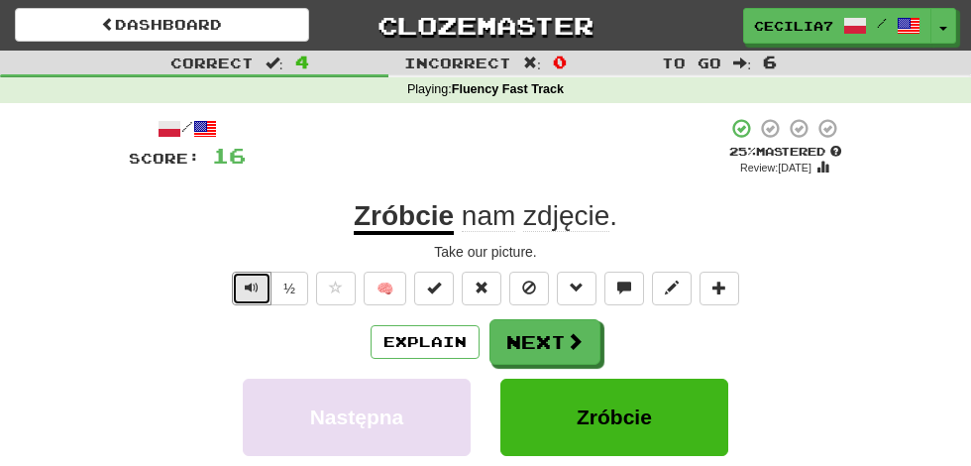
click at [254, 293] on span "Text-to-speech controls" at bounding box center [252, 287] width 14 height 14
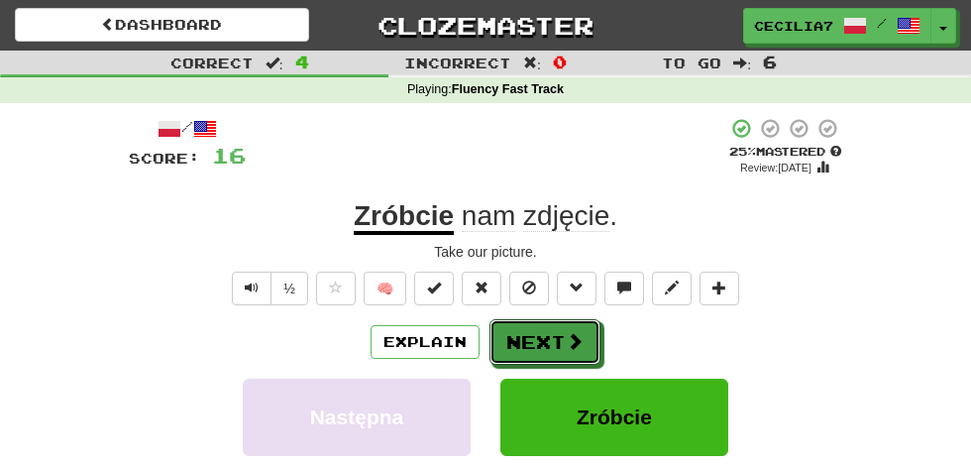
click at [566, 349] on span at bounding box center [575, 341] width 18 height 18
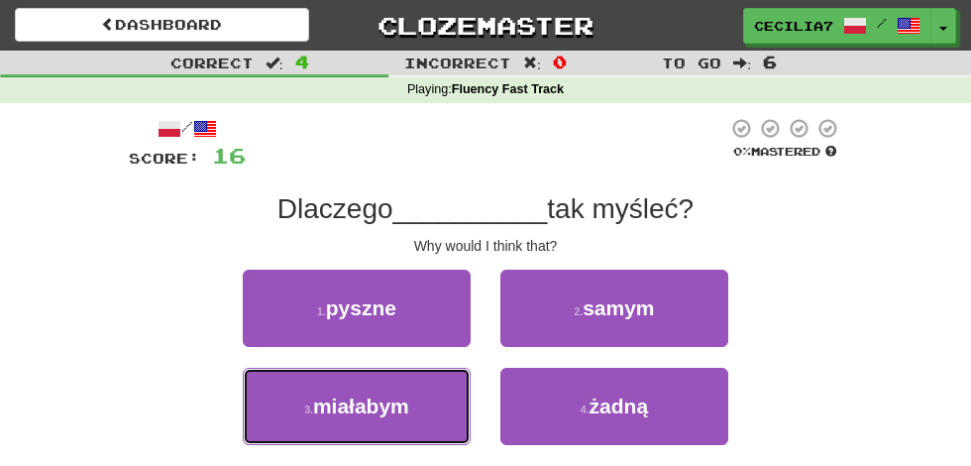
click at [409, 418] on button "3 . miałabym" at bounding box center [357, 405] width 228 height 77
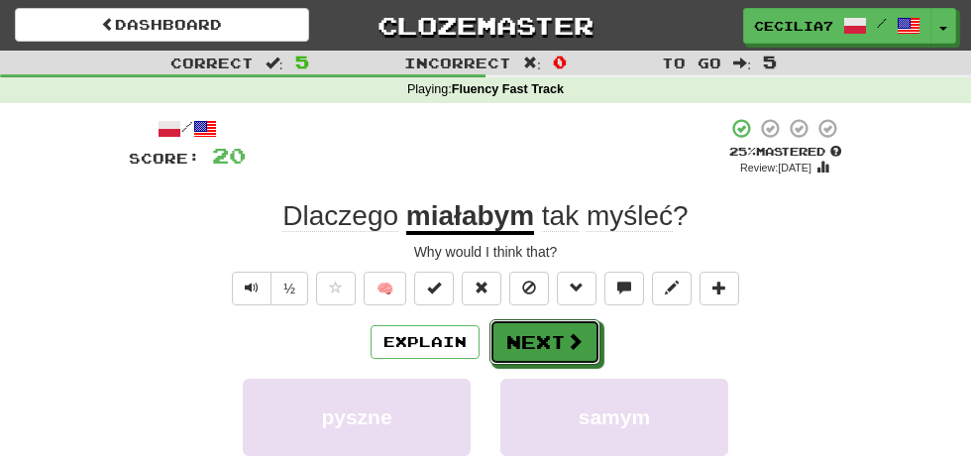
click at [560, 340] on button "Next" at bounding box center [544, 342] width 111 height 46
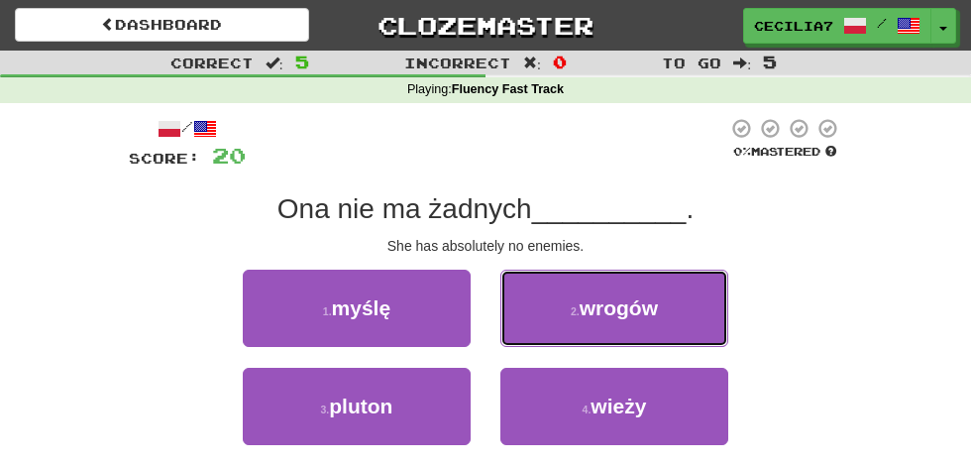
click at [644, 316] on span "wrogów" at bounding box center [618, 307] width 78 height 23
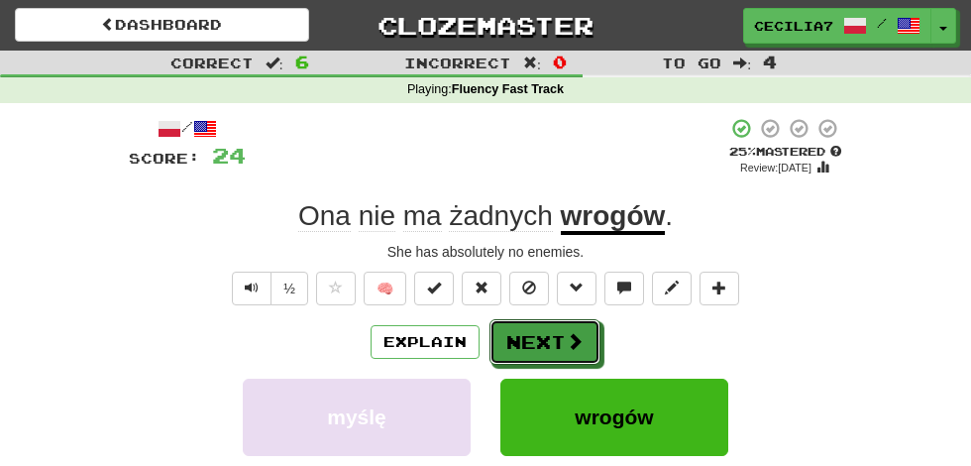
click at [571, 347] on span at bounding box center [575, 341] width 18 height 18
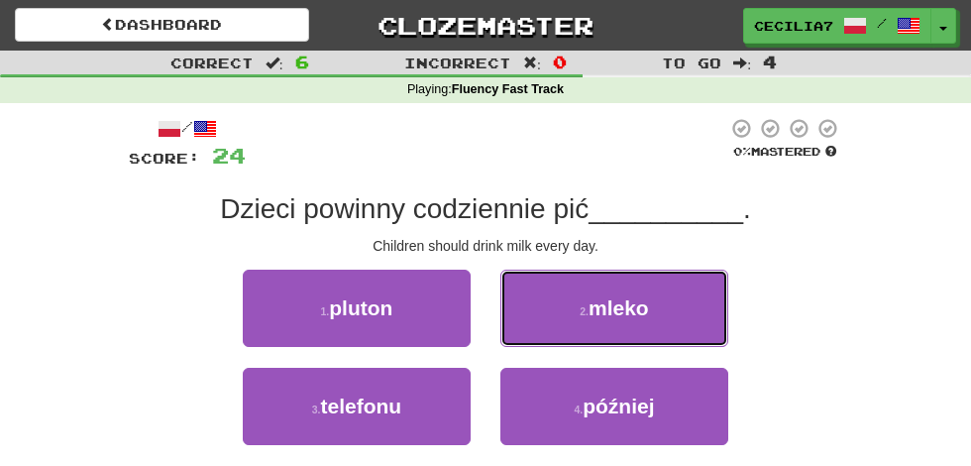
click at [656, 321] on button "2 . mleko" at bounding box center [614, 307] width 228 height 77
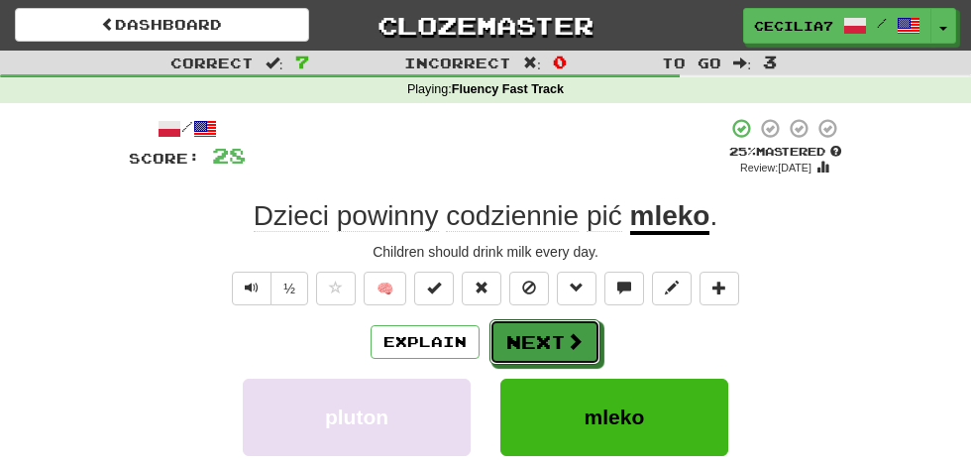
click at [570, 346] on span at bounding box center [575, 341] width 18 height 18
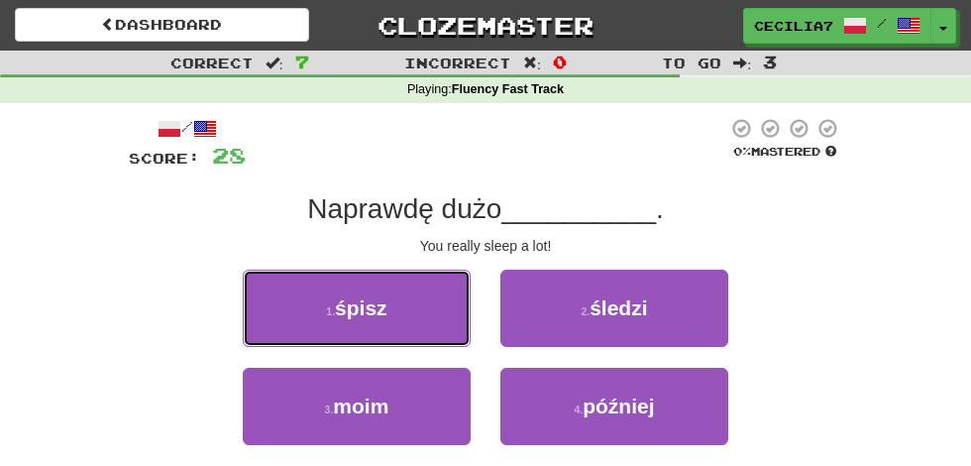
click at [446, 317] on button "1 . śpisz" at bounding box center [357, 307] width 228 height 77
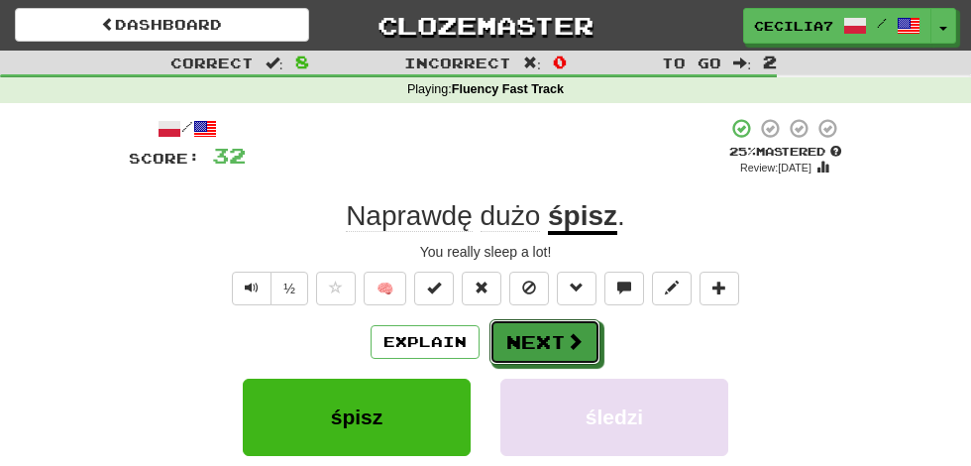
click at [566, 338] on span at bounding box center [575, 341] width 18 height 18
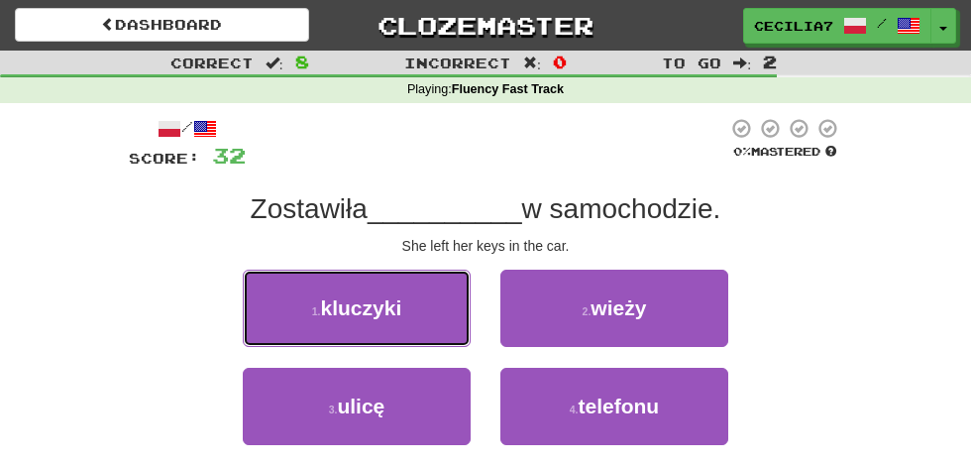
click at [422, 311] on button "1 . kluczyki" at bounding box center [357, 307] width 228 height 77
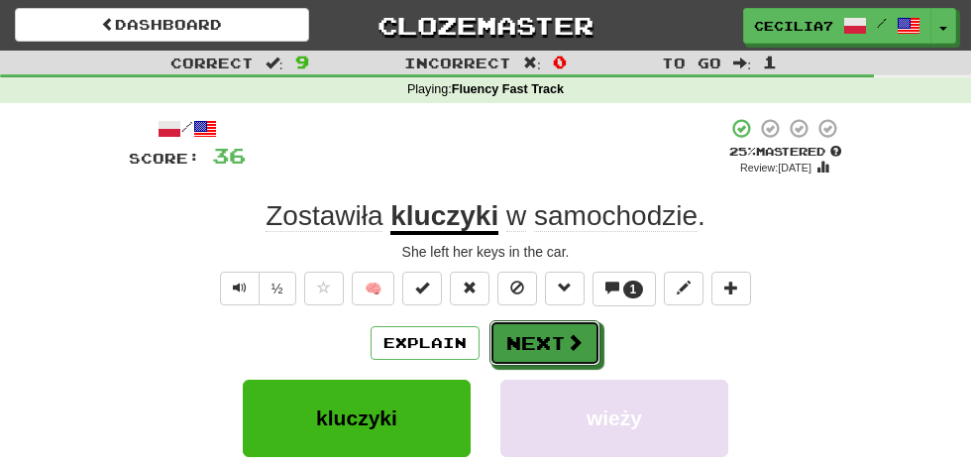
click at [573, 338] on span at bounding box center [575, 342] width 18 height 18
